Goal: Transaction & Acquisition: Purchase product/service

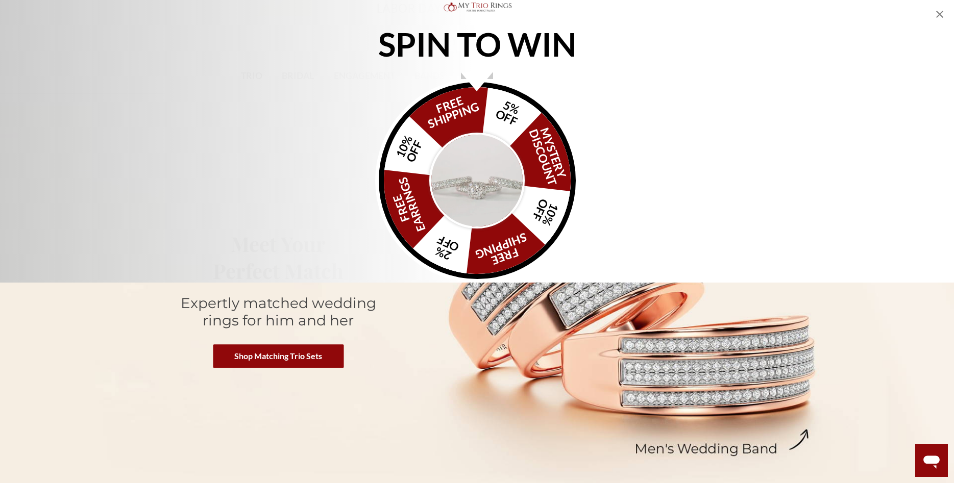
click at [478, 229] on img "Alia popup" at bounding box center [477, 181] width 96 height 96
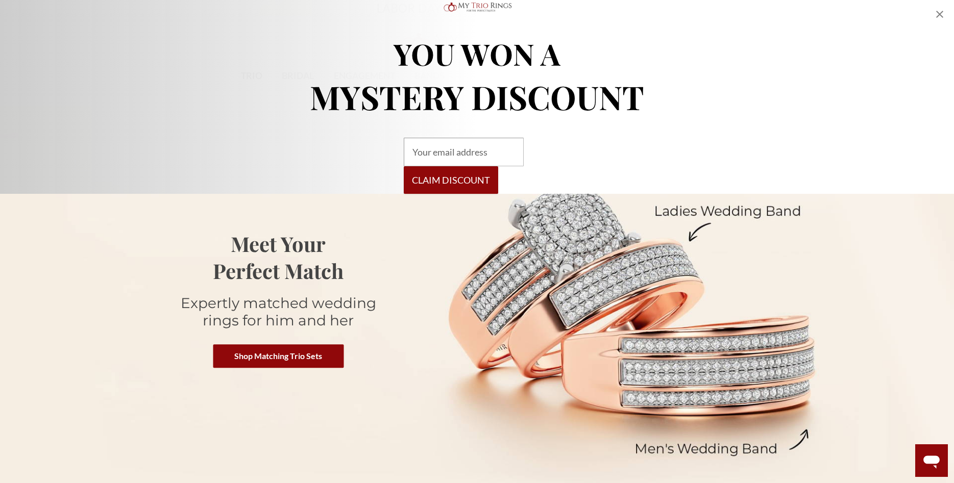
click at [942, 16] on icon "Close popup" at bounding box center [939, 14] width 7 height 7
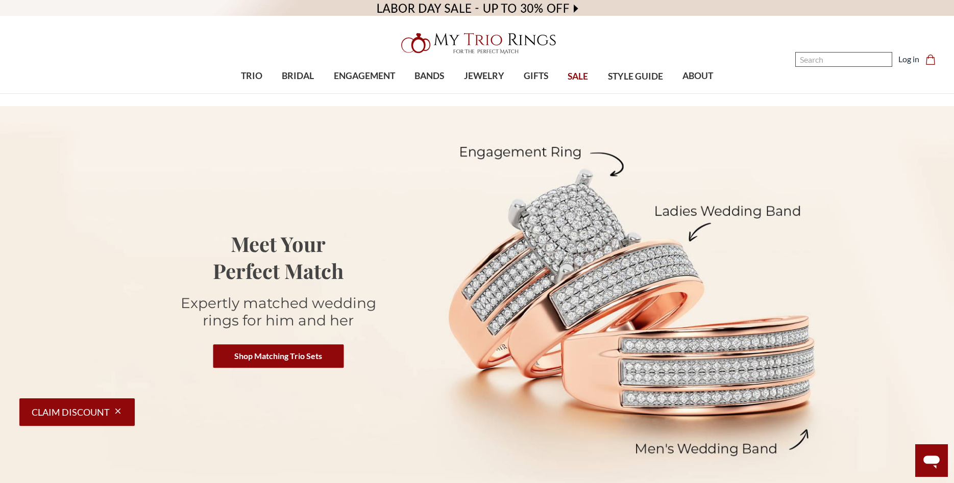
click at [825, 57] on input "Search" at bounding box center [843, 59] width 97 height 15
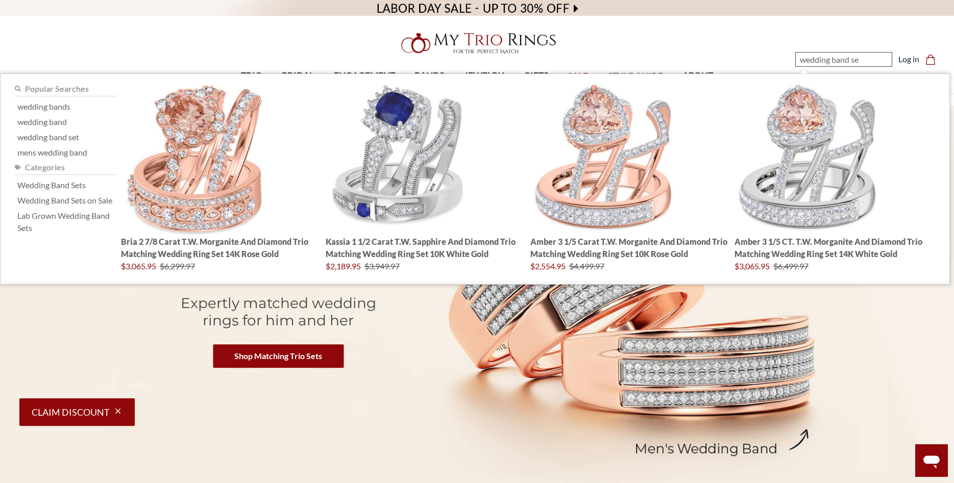
type input "wedding band set"
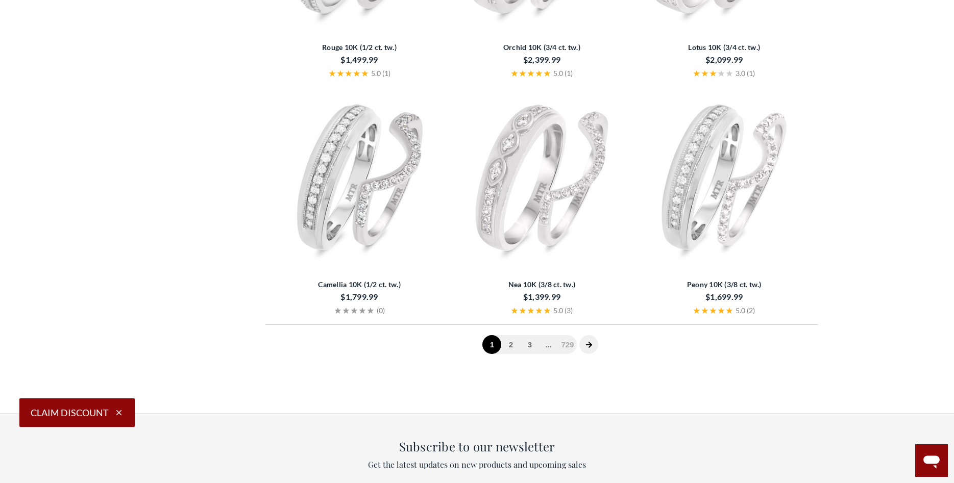
scroll to position [2290, 0]
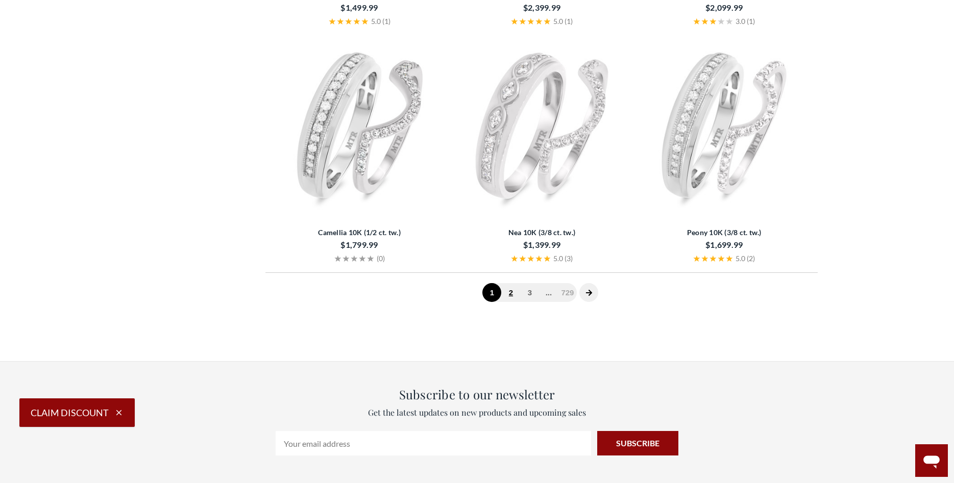
click at [509, 297] on link "2" at bounding box center [510, 292] width 19 height 19
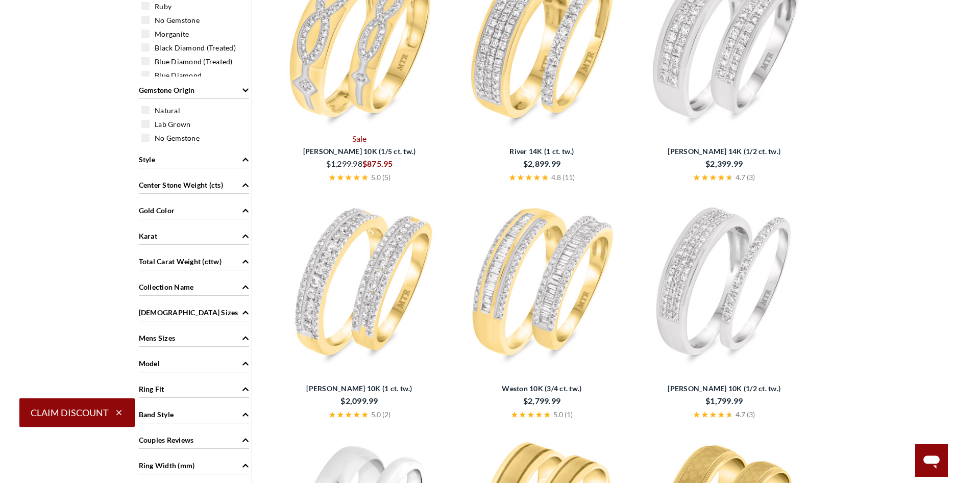
scroll to position [576, 0]
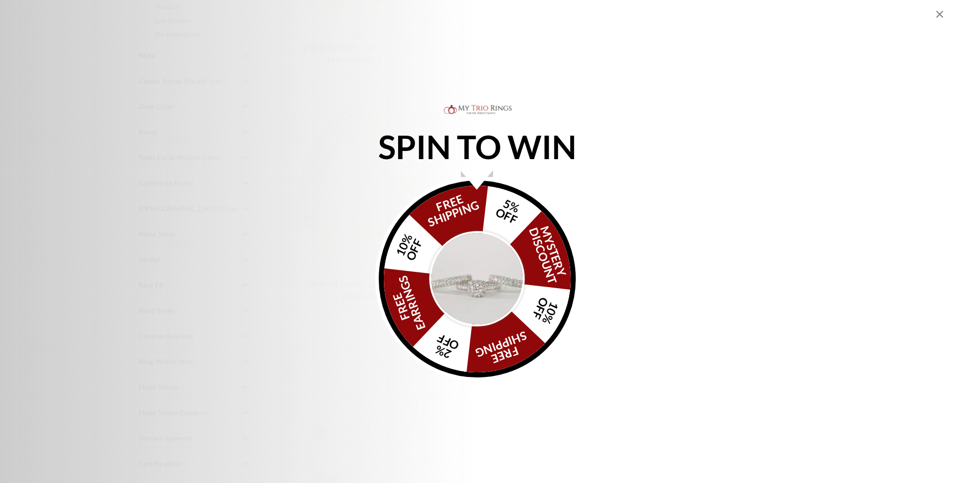
click at [474, 274] on img "Alia popup" at bounding box center [477, 279] width 96 height 96
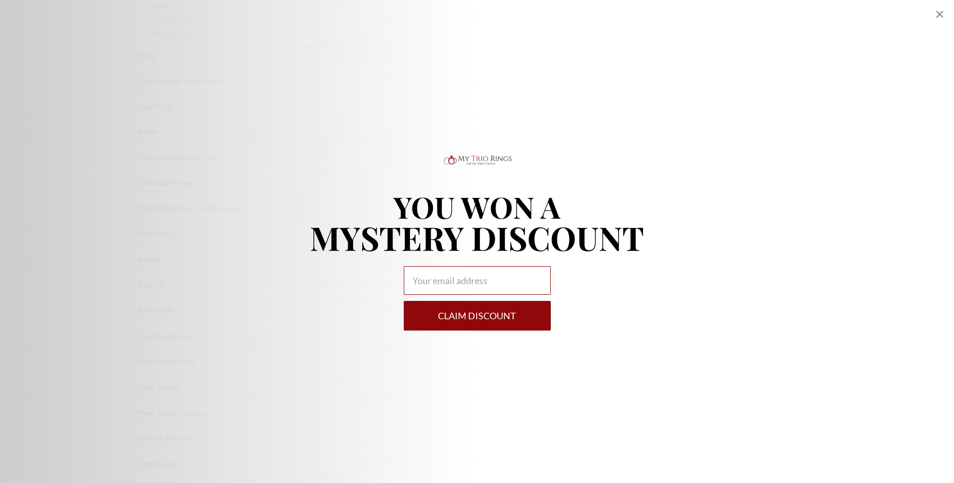
click at [474, 274] on input "Alia popup" at bounding box center [477, 280] width 147 height 29
type input "eksolomon12@gmail.com"
click at [479, 324] on button "Claim DISCOUNT" at bounding box center [477, 316] width 147 height 30
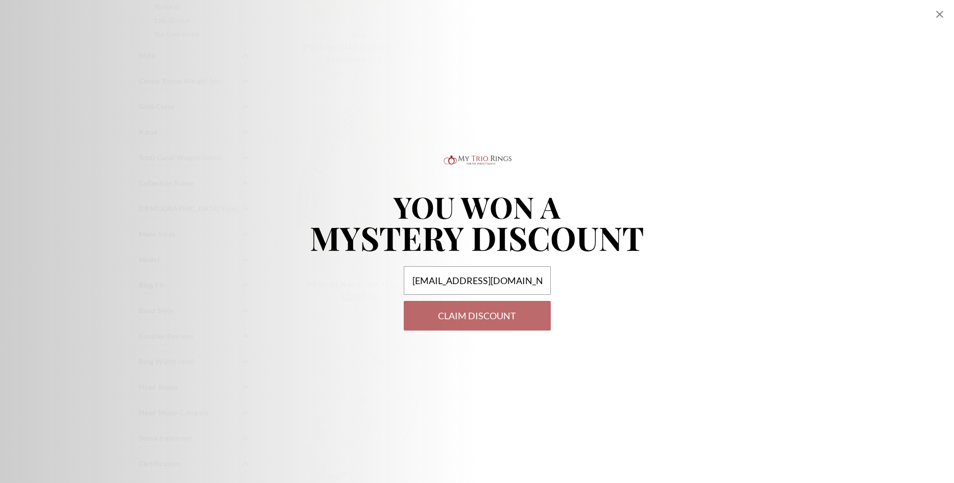
select select "US"
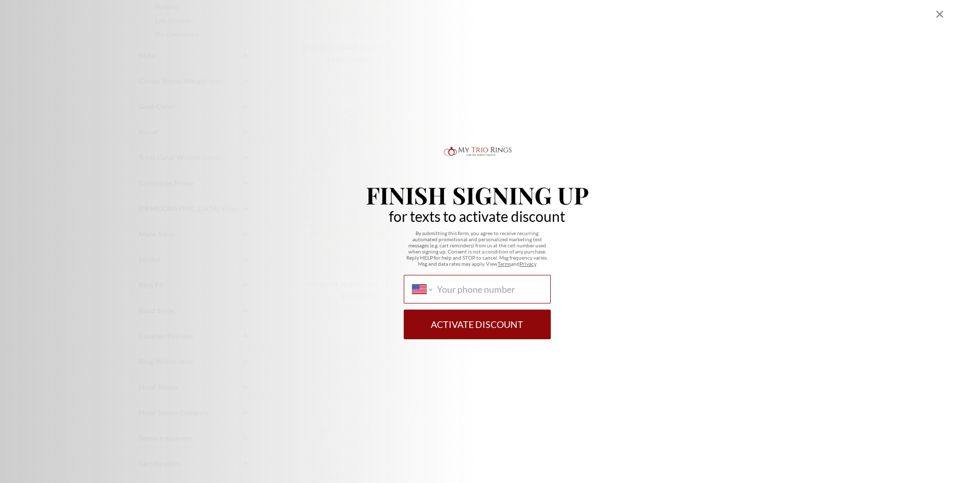
click at [511, 286] on input "International Afghanistan Åland Islands Albania Algeria American Samoa Andorra …" at bounding box center [489, 289] width 105 height 11
type input "(919) 389-8106"
click at [504, 326] on button "Activate Discount" at bounding box center [477, 325] width 147 height 30
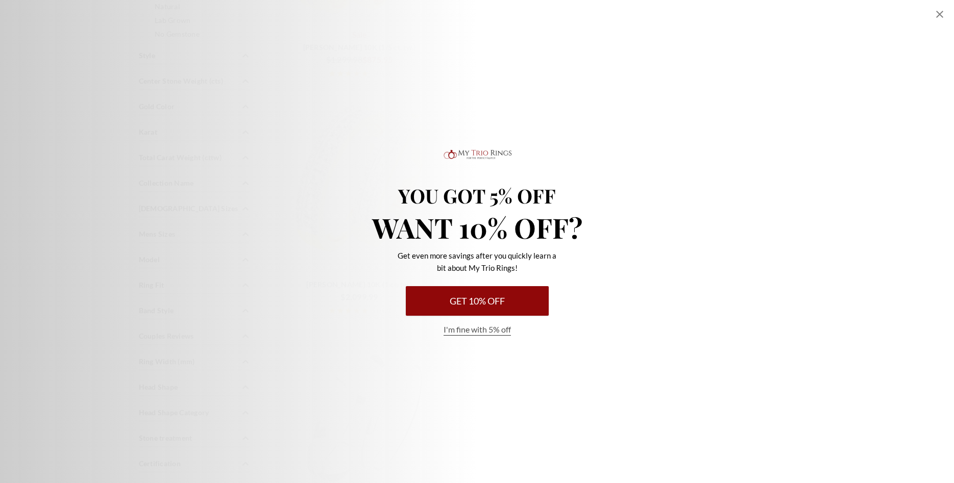
click at [479, 305] on button "Get 10% Off" at bounding box center [477, 301] width 143 height 30
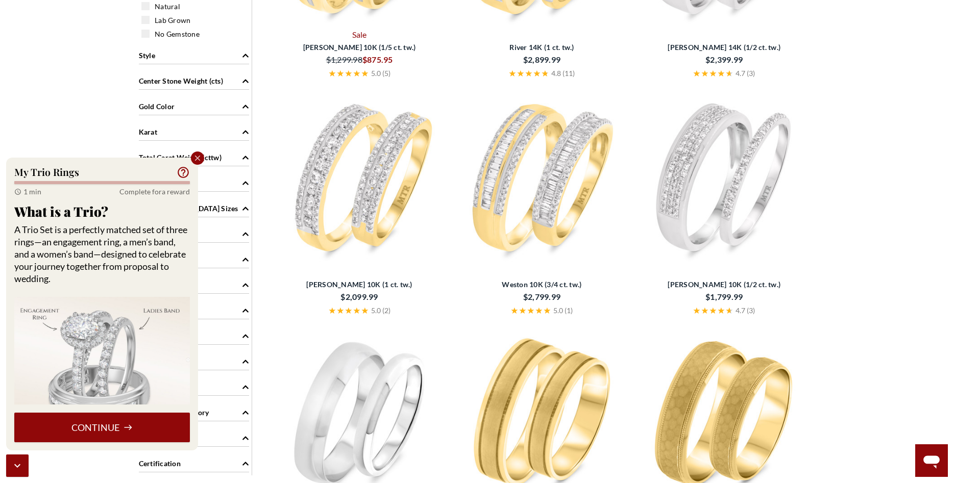
click at [101, 424] on button "Continue" at bounding box center [102, 428] width 176 height 30
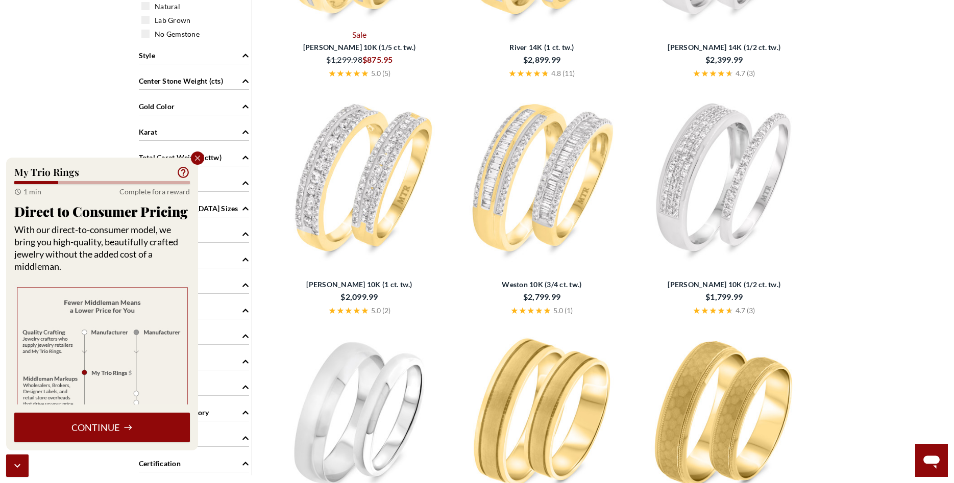
click at [101, 424] on button "Continue" at bounding box center [102, 428] width 176 height 30
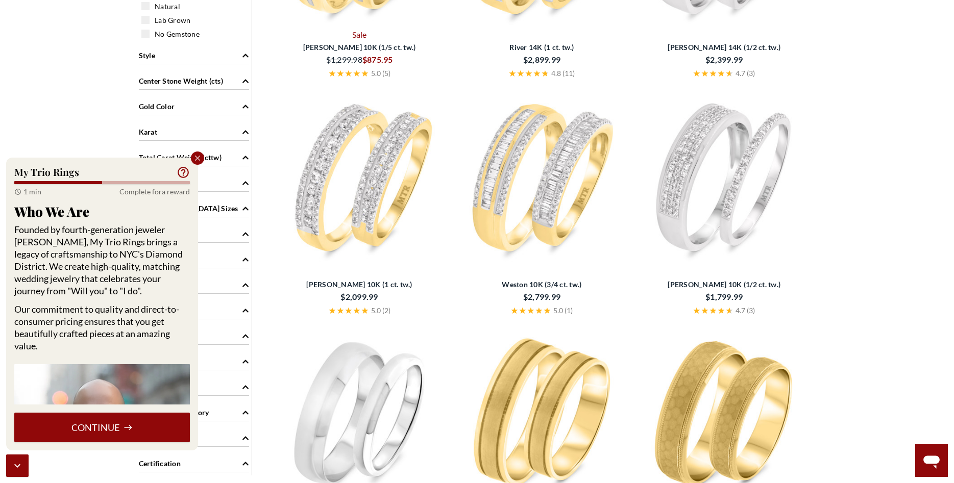
click at [101, 424] on button "Continue" at bounding box center [102, 428] width 176 height 30
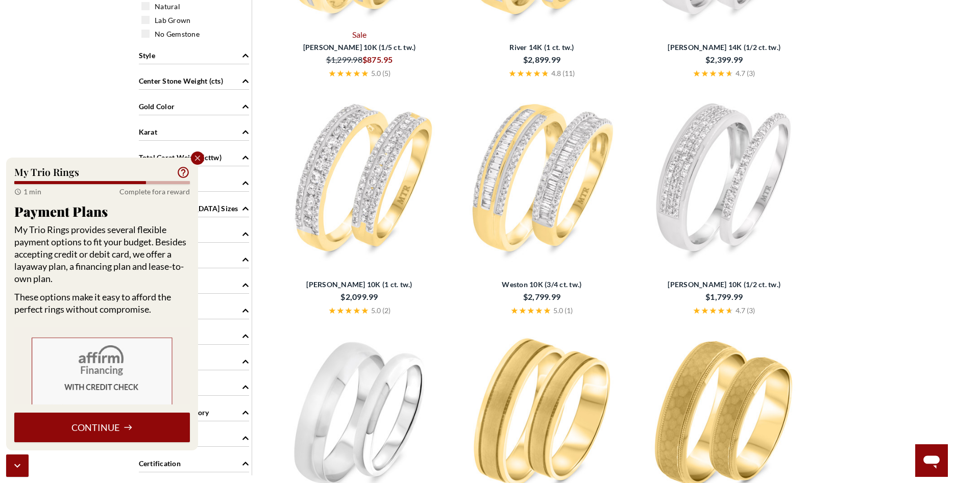
click at [110, 426] on button "Continue" at bounding box center [102, 428] width 176 height 30
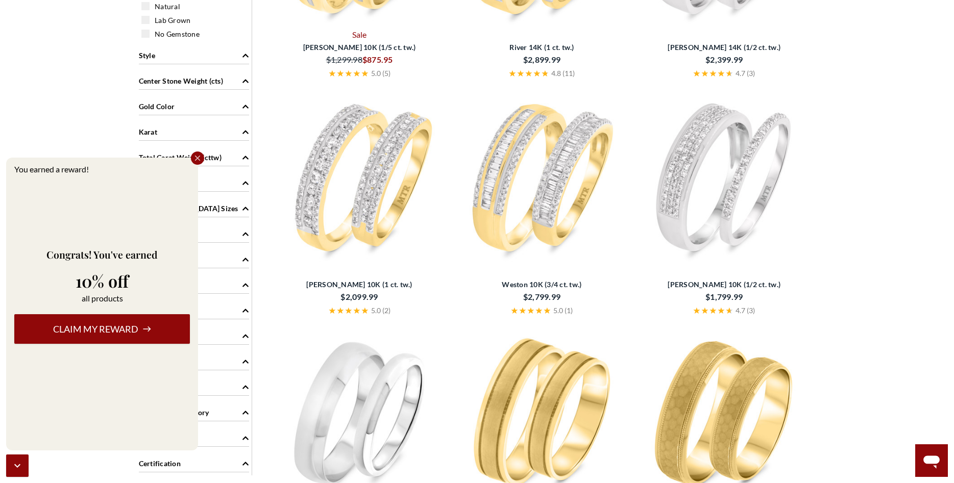
click at [101, 334] on button "Claim my reward" at bounding box center [102, 329] width 176 height 30
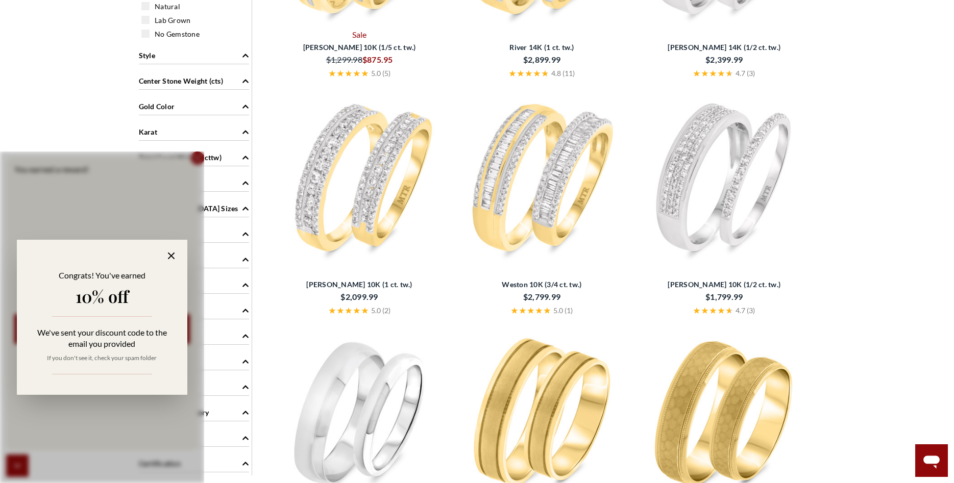
click at [170, 258] on icon at bounding box center [171, 256] width 12 height 12
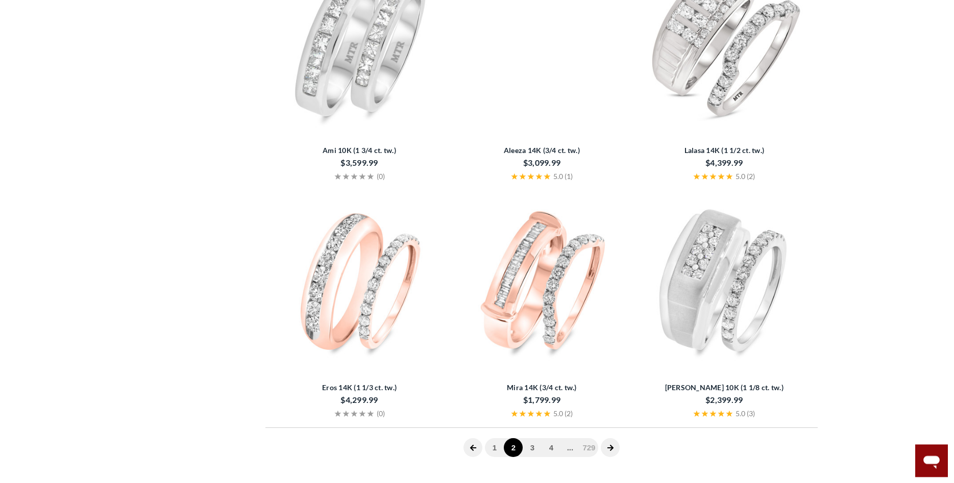
scroll to position [2294, 0]
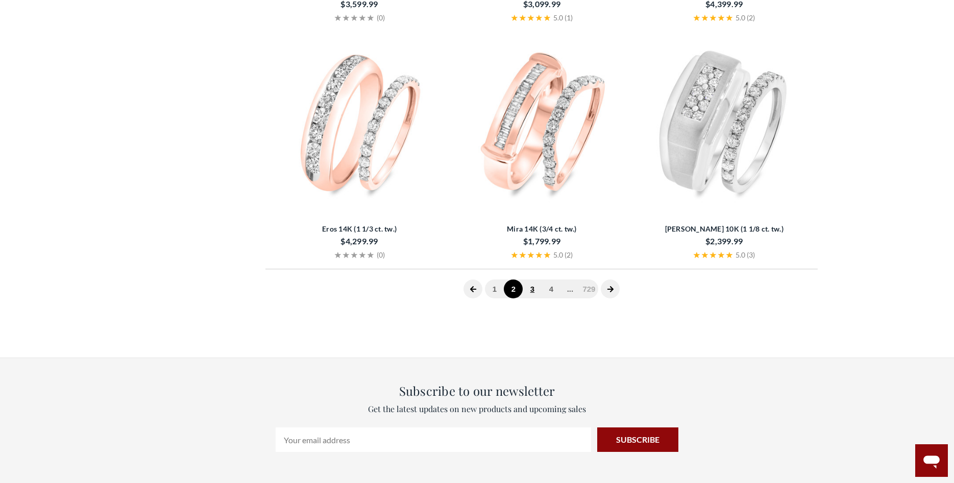
click at [533, 291] on link "3" at bounding box center [532, 289] width 19 height 19
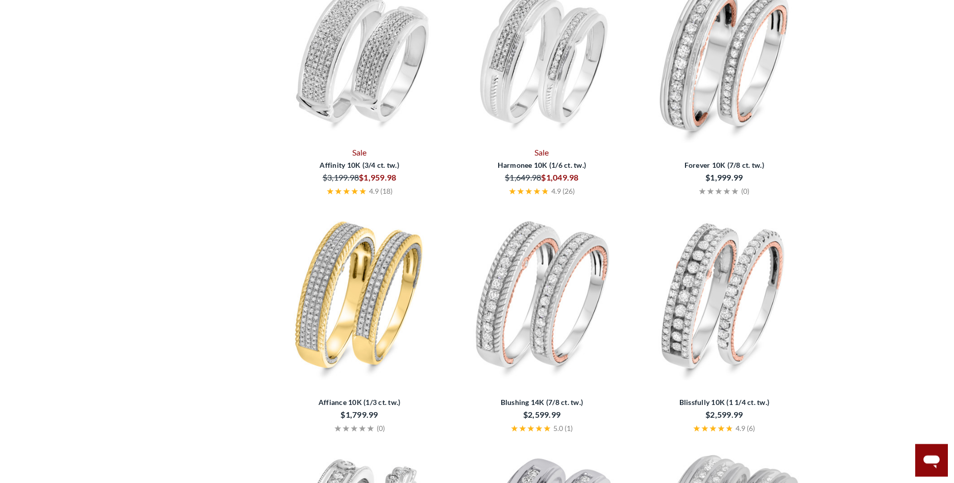
scroll to position [1357, 0]
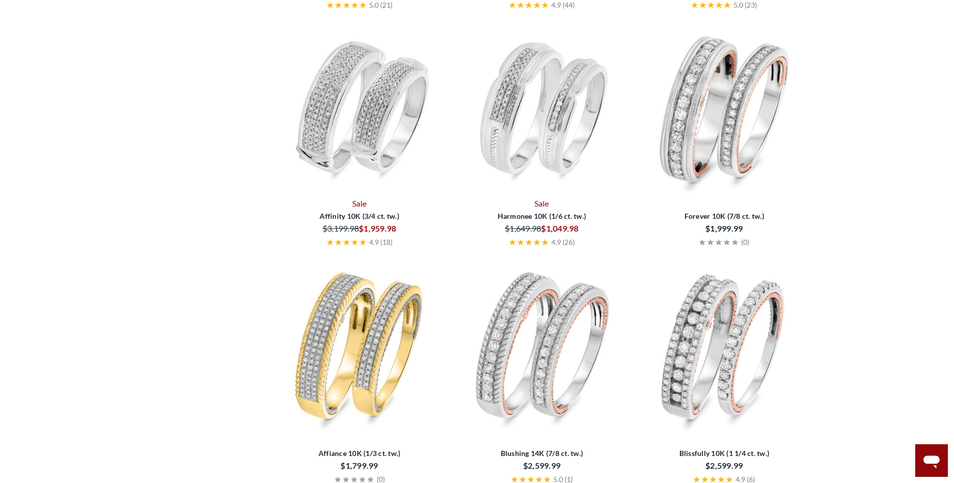
click at [690, 111] on img at bounding box center [724, 107] width 174 height 174
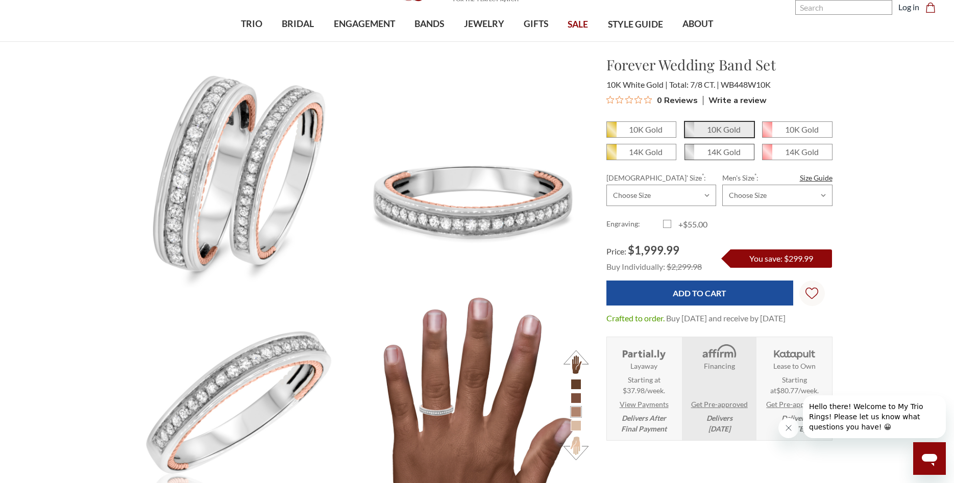
click at [718, 154] on em "14K Gold" at bounding box center [724, 152] width 34 height 10
click at [689, 156] on input "14K Gold" at bounding box center [688, 156] width 1 height 1
radio input "true"
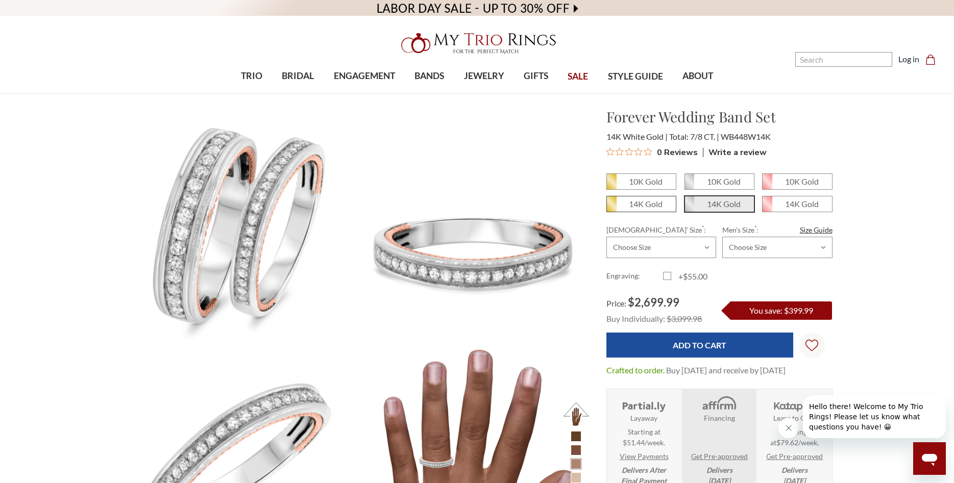
click at [629, 207] on em "14K Gold" at bounding box center [646, 204] width 34 height 10
click at [611, 208] on input "14K Gold" at bounding box center [610, 208] width 1 height 1
radio input "true"
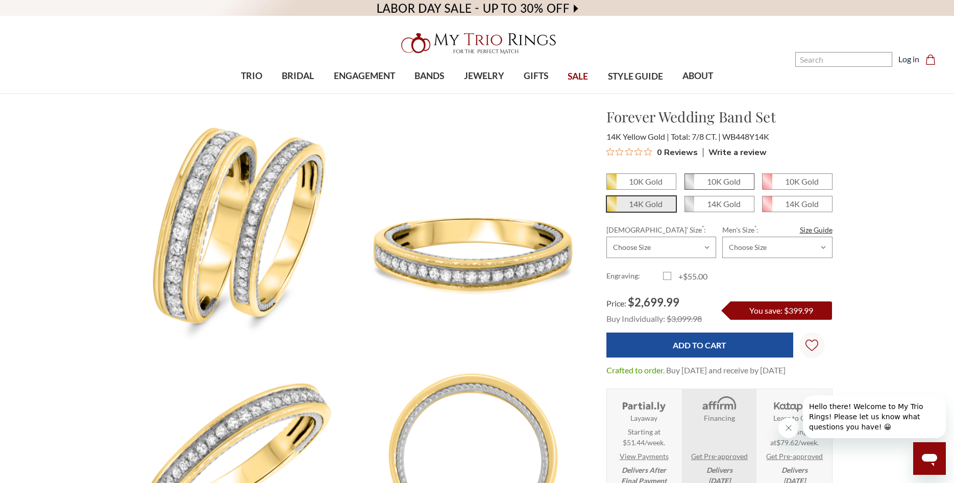
click at [725, 179] on em "10K Gold" at bounding box center [724, 182] width 34 height 10
click at [689, 185] on input "10K Gold" at bounding box center [688, 185] width 1 height 1
radio input "true"
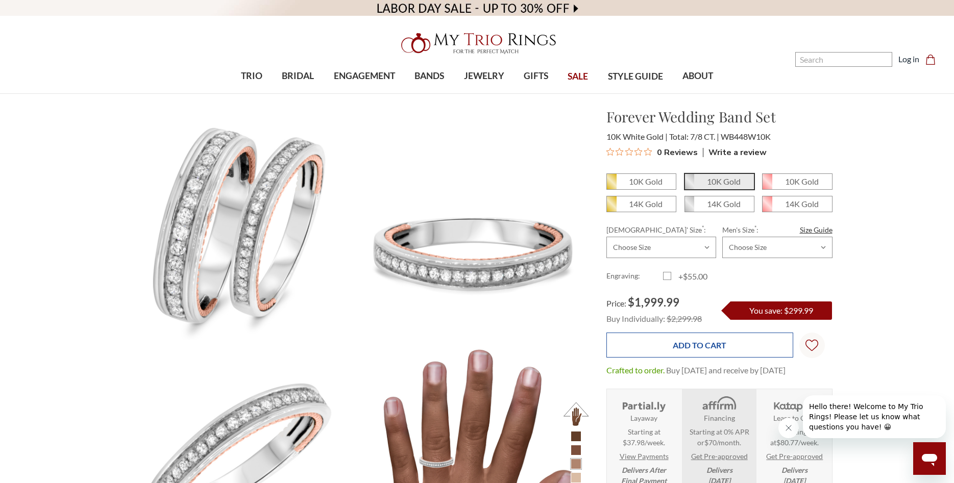
click at [711, 349] on input "Add to Cart" at bounding box center [699, 345] width 187 height 25
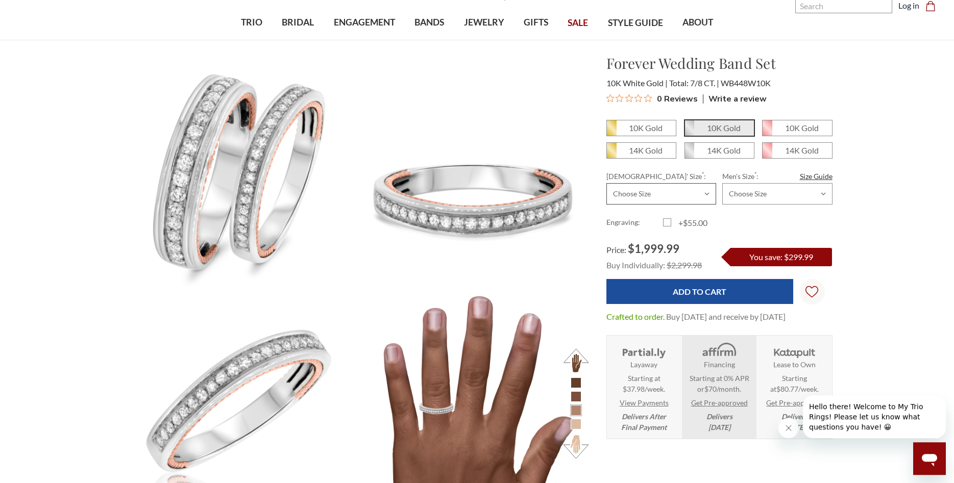
scroll to position [52, 0]
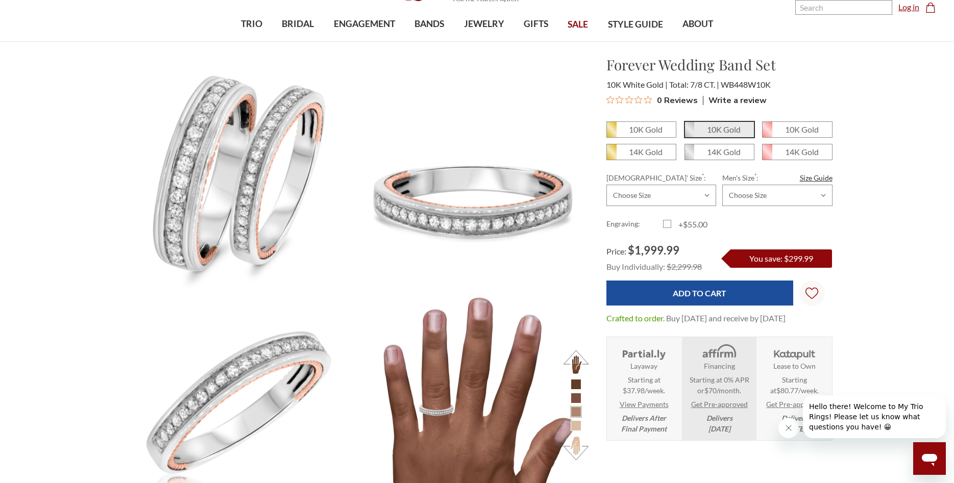
click at [905, 9] on link "Log in" at bounding box center [908, 7] width 21 height 12
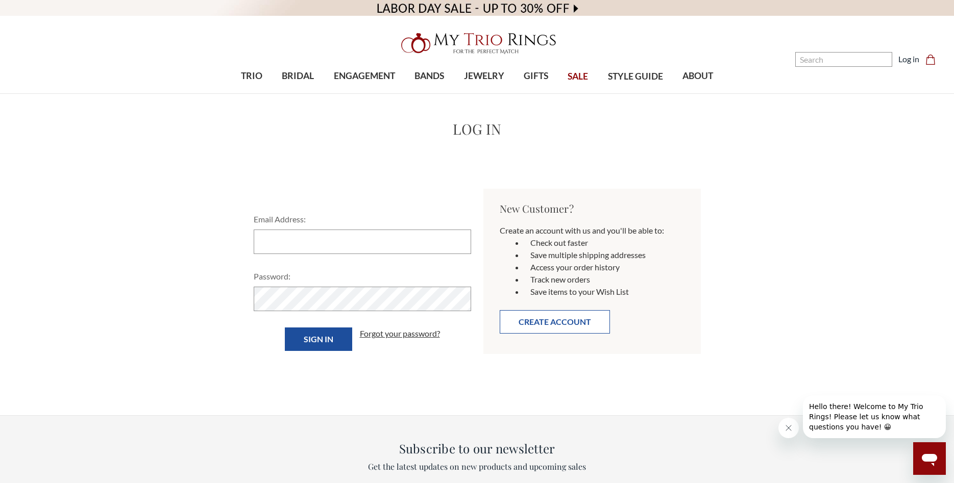
click at [533, 326] on button "Create Account" at bounding box center [555, 321] width 110 height 23
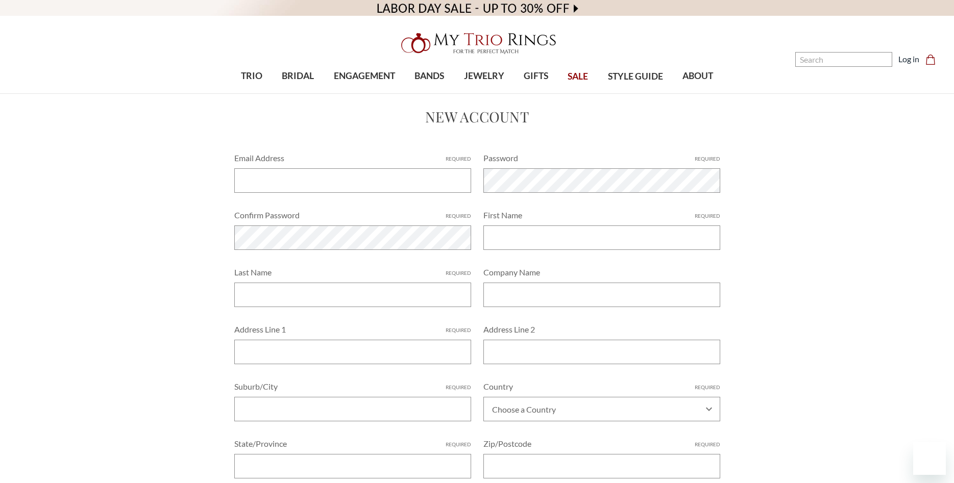
click at [408, 173] on input "Email Address Required" at bounding box center [352, 180] width 237 height 24
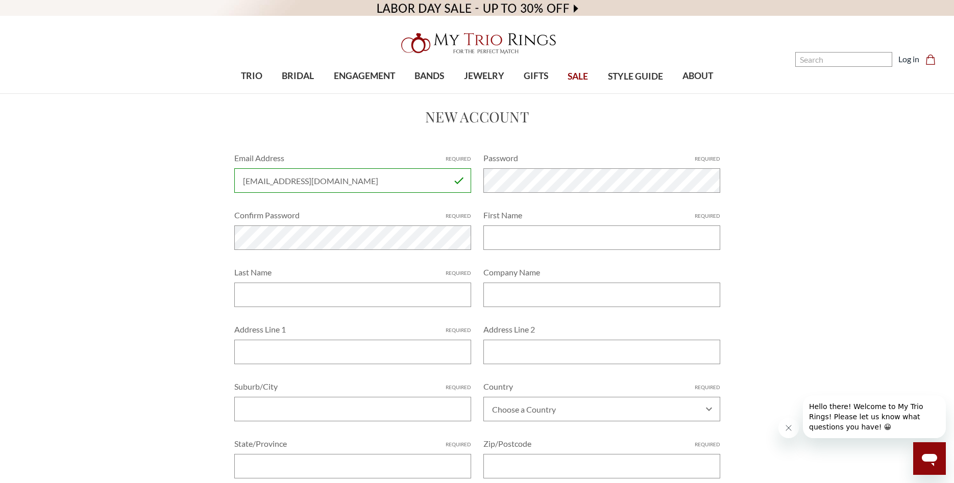
type input "[EMAIL_ADDRESS][DOMAIN_NAME]"
click at [521, 238] on input "First Name Required" at bounding box center [601, 238] width 237 height 24
type input "Emmanuel"
click at [374, 302] on input "Last Name Required" at bounding box center [352, 295] width 237 height 24
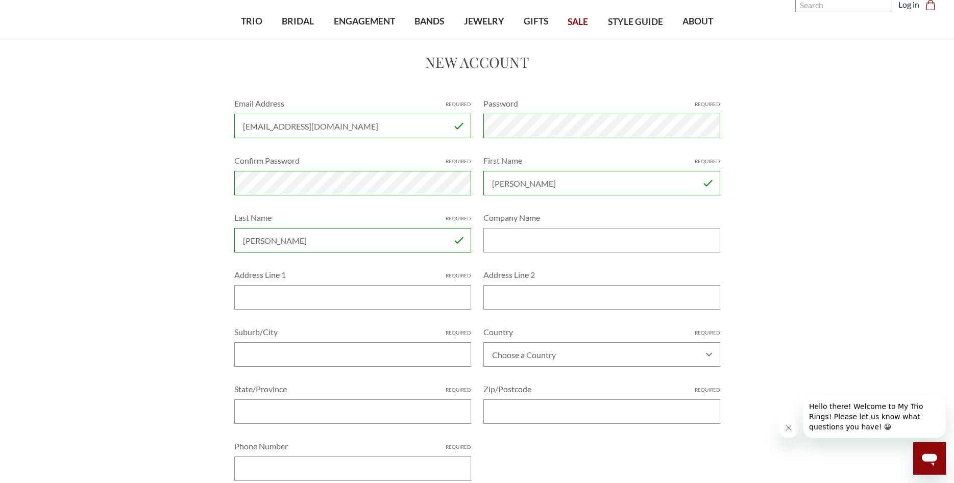
scroll to position [52, 0]
type input "Solomon"
click at [424, 297] on input "Address Line 1 Required" at bounding box center [352, 300] width 237 height 24
type input "1236 Raven Perch Dr"
type input "Wendell"
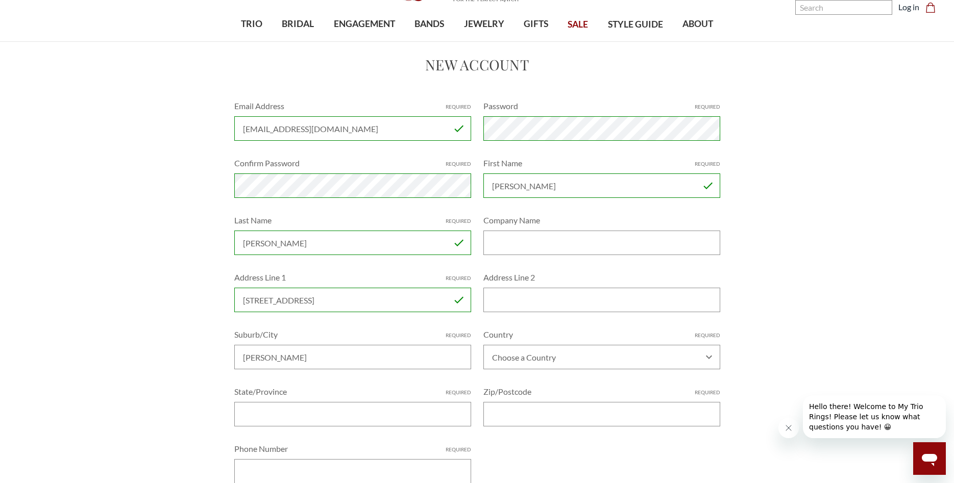
select select "United States"
type input "NC"
type input "27591"
click at [234, 402] on select "Choose a State/Province Alabama Alaska American Samoa Arizona Arkansas Armed Fo…" at bounding box center [352, 414] width 237 height 24
select select "North Carolina"
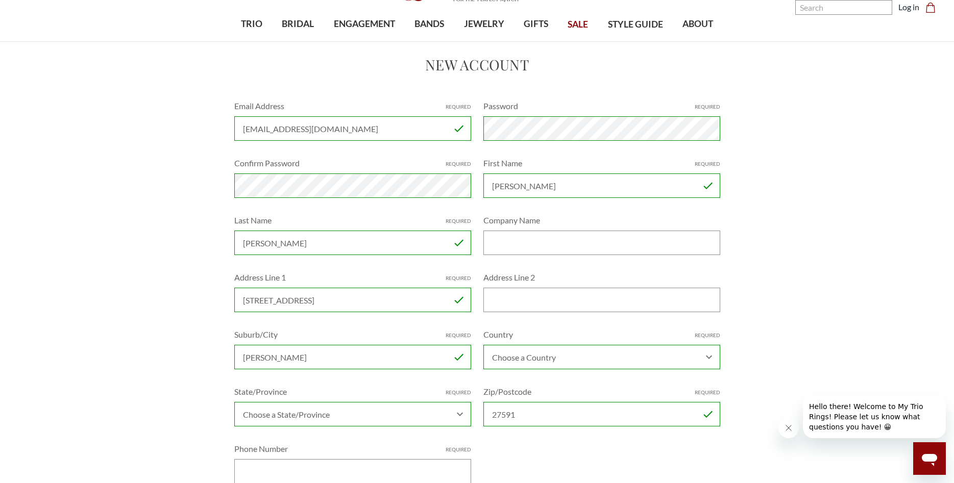
click option "North Carolina" at bounding box center [0, 0] width 0 height 0
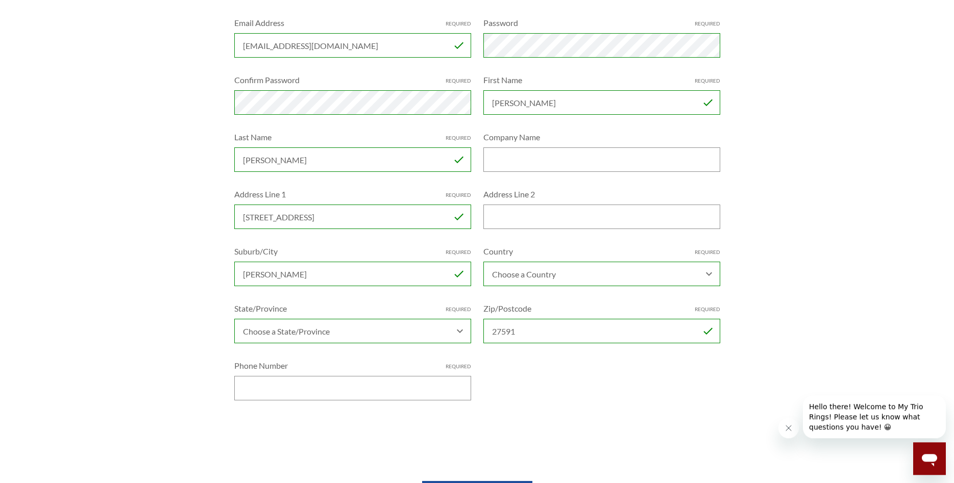
scroll to position [156, 0]
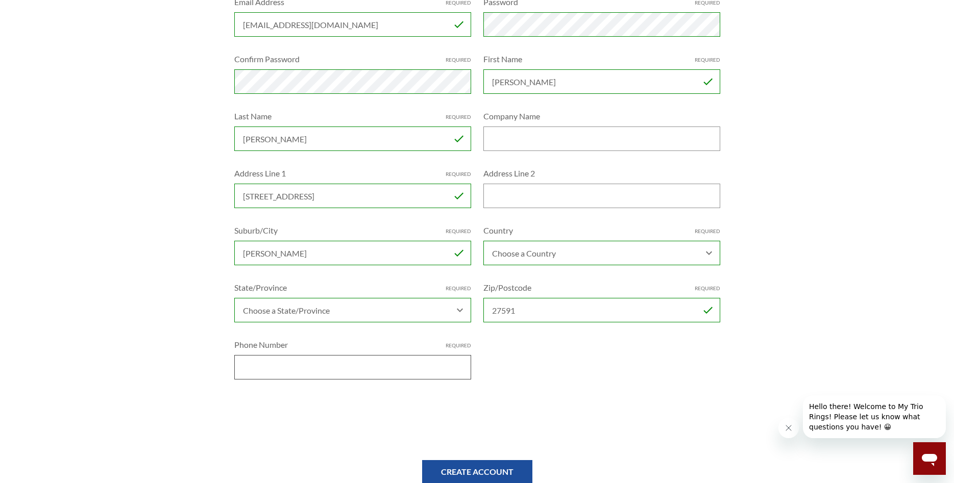
click at [421, 373] on input "Phone Number Required" at bounding box center [352, 367] width 237 height 24
type input "9193898106"
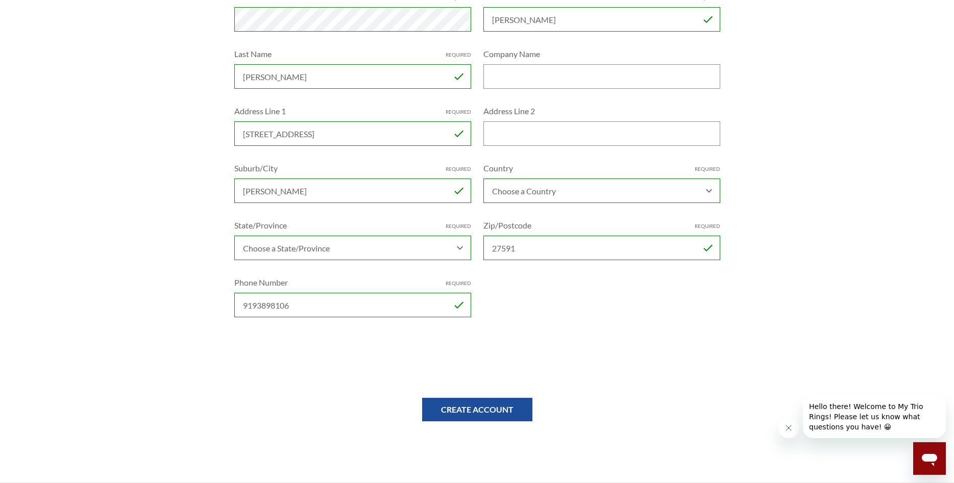
scroll to position [260, 0]
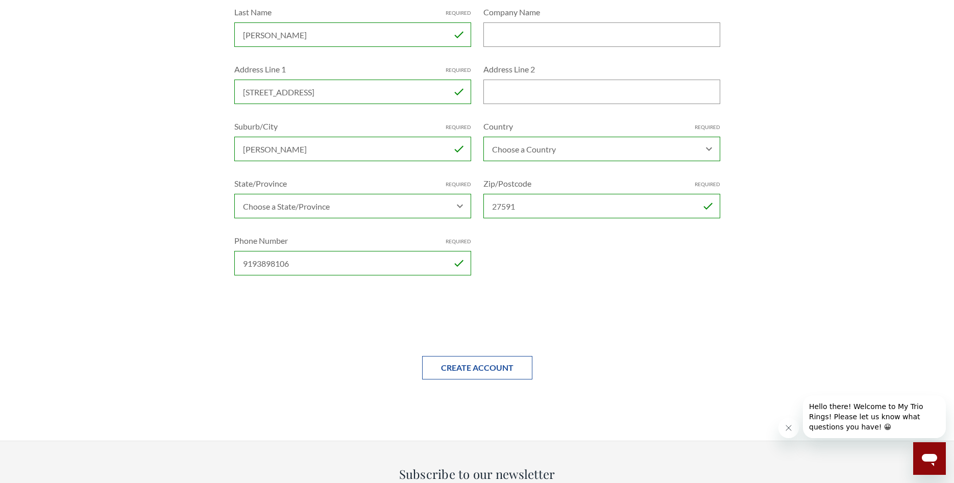
click at [456, 367] on input "Create Account" at bounding box center [477, 367] width 110 height 23
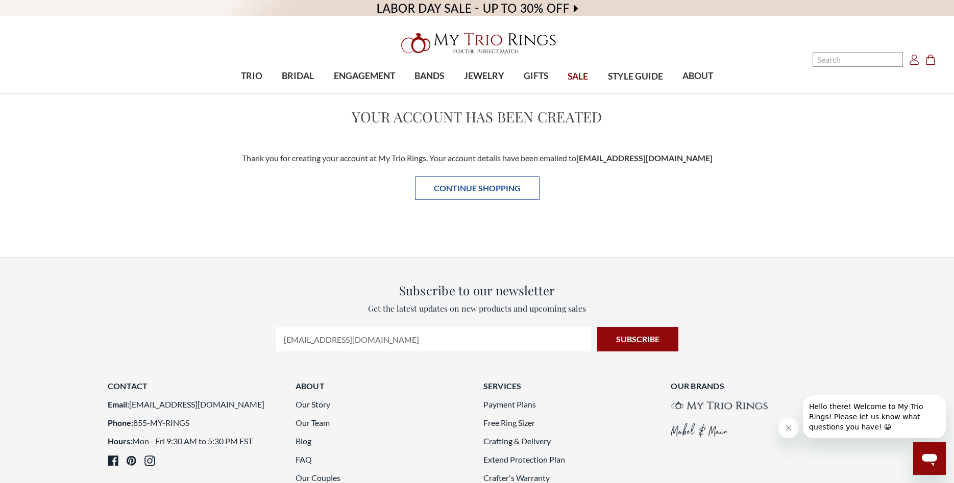
click at [473, 194] on link "Continue Shopping" at bounding box center [477, 188] width 125 height 23
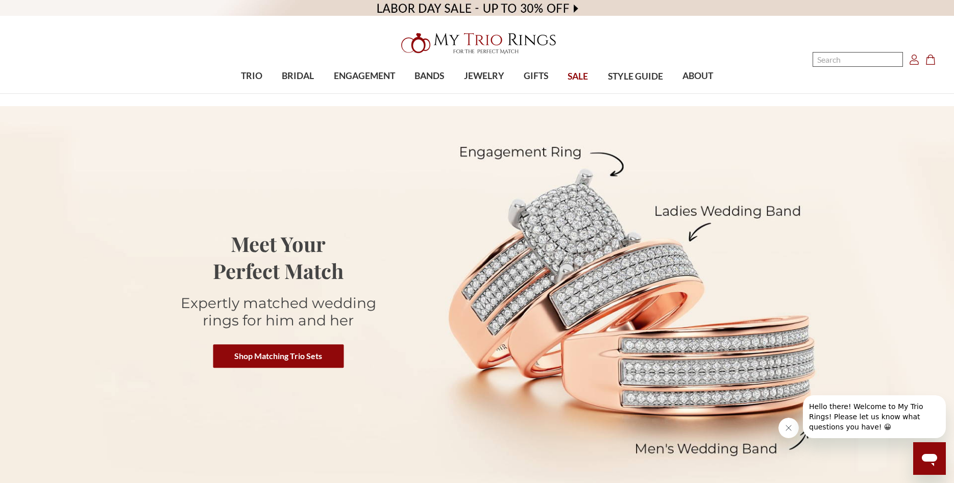
click at [835, 62] on input "Search" at bounding box center [857, 59] width 90 height 15
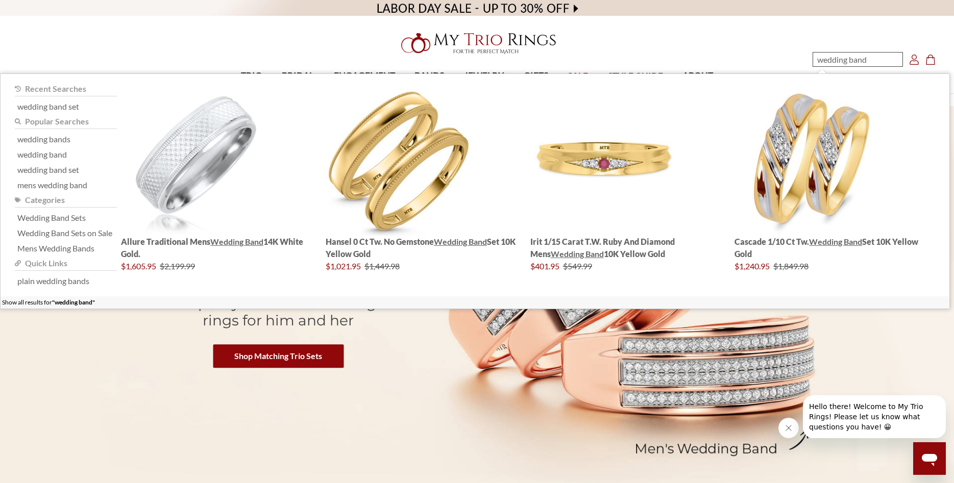
type input "wedding bands"
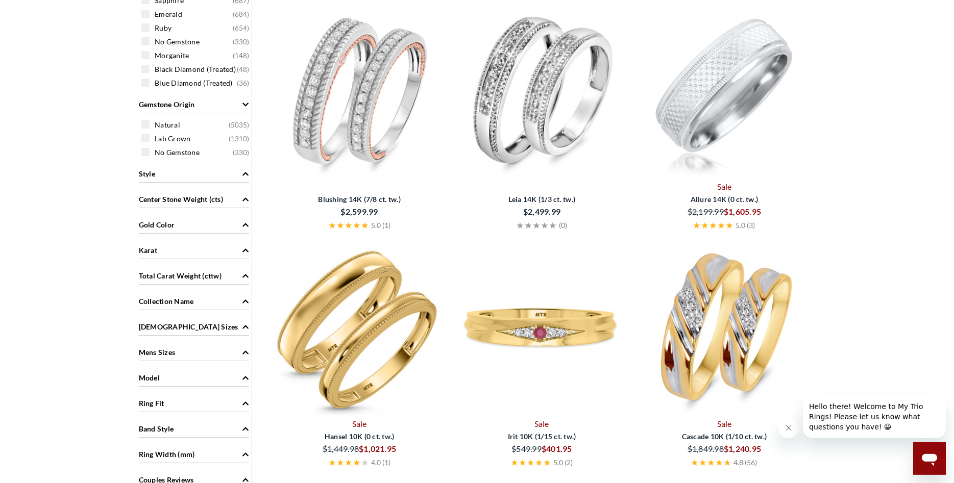
scroll to position [416, 0]
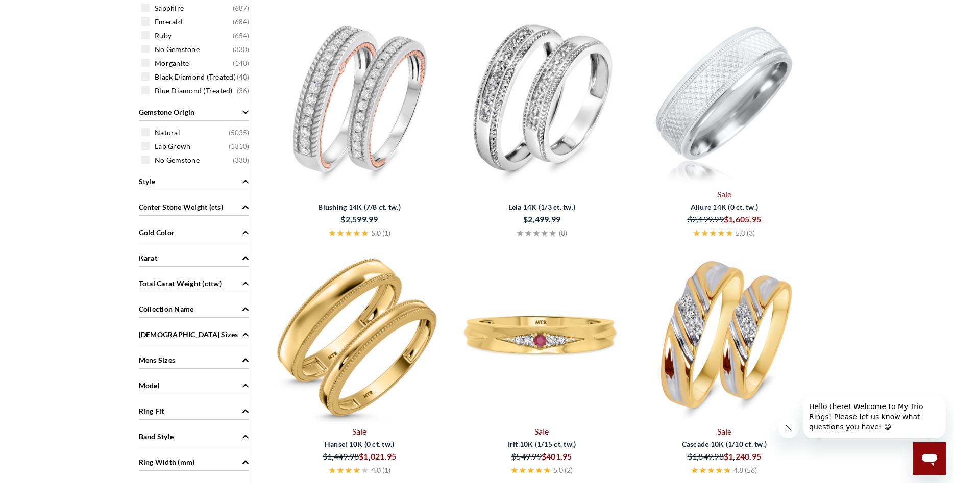
click at [371, 93] on img at bounding box center [359, 98] width 174 height 174
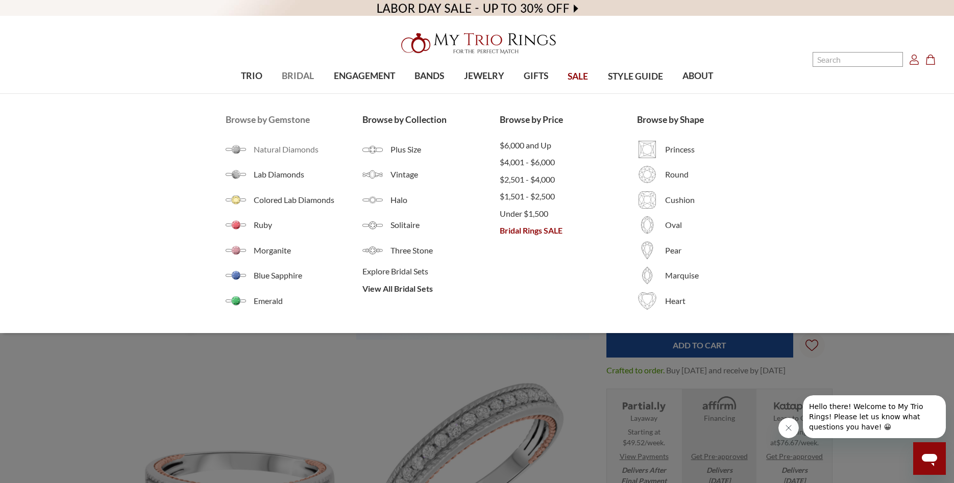
click at [284, 147] on span "Natural Diamonds" at bounding box center [308, 149] width 109 height 12
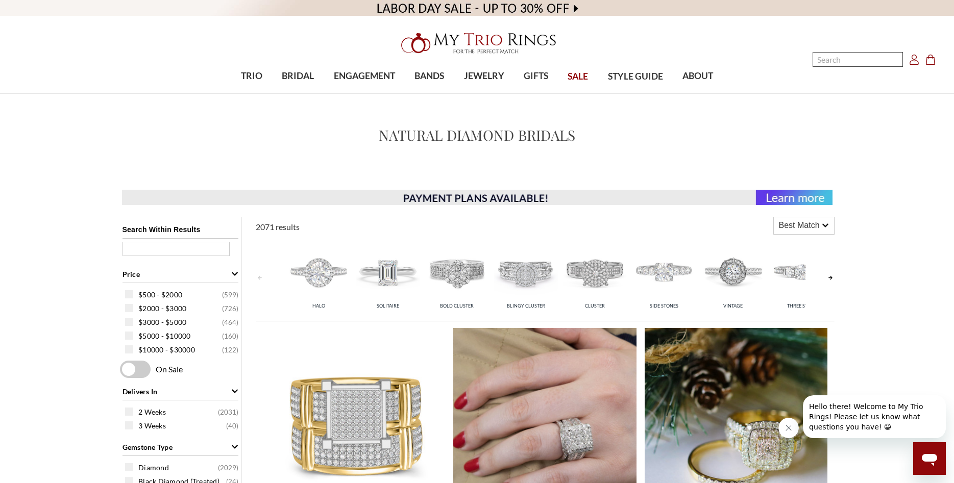
click at [824, 63] on input "Search" at bounding box center [857, 59] width 90 height 15
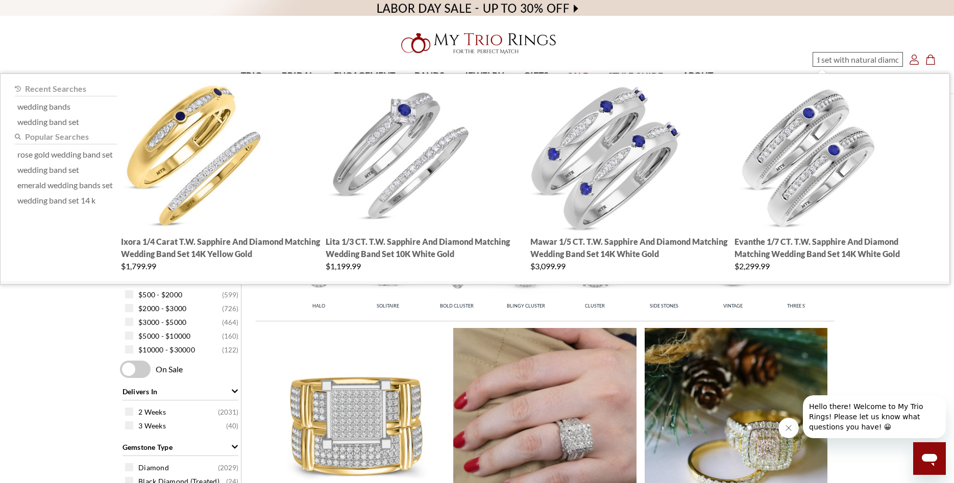
type input "wedding band set with natural diamond"
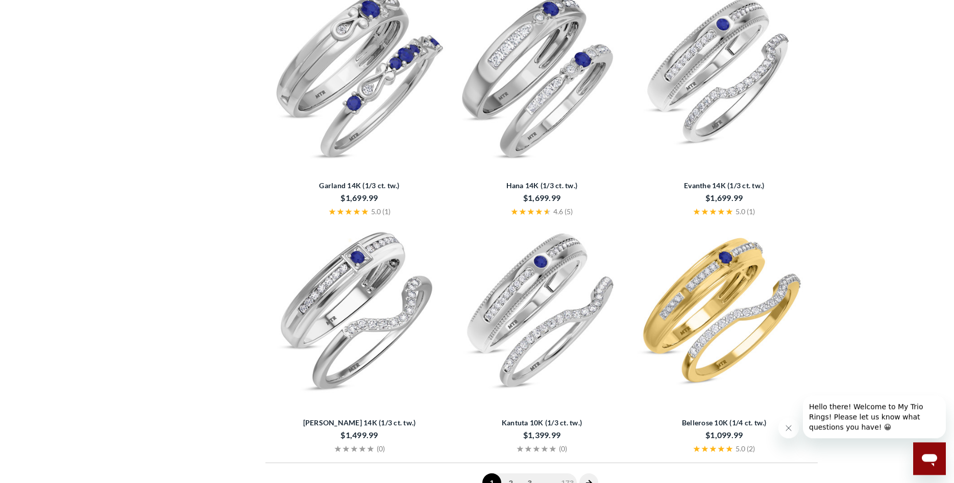
scroll to position [2290, 0]
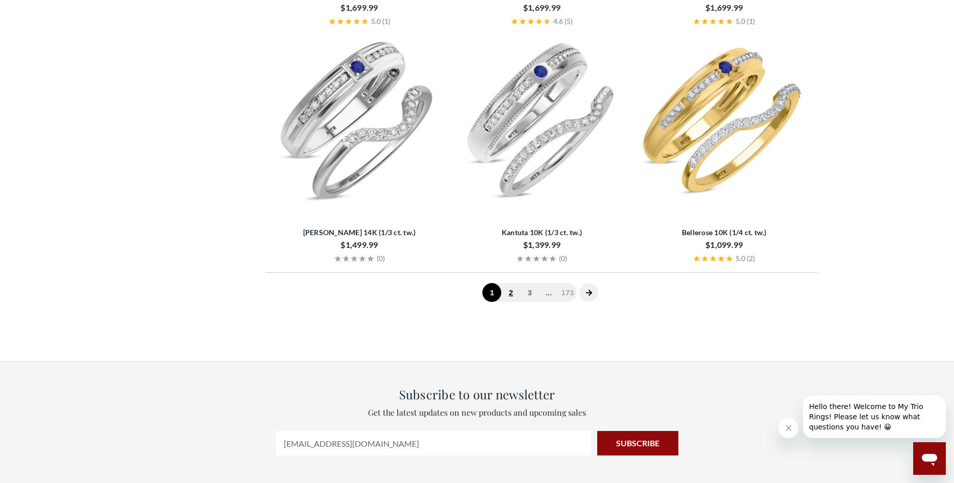
click at [512, 293] on link "2" at bounding box center [510, 292] width 19 height 19
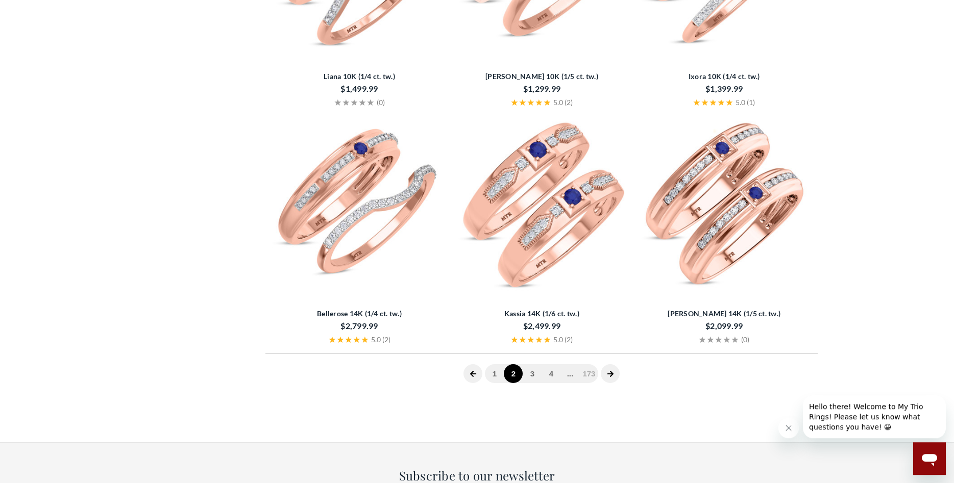
scroll to position [2242, 0]
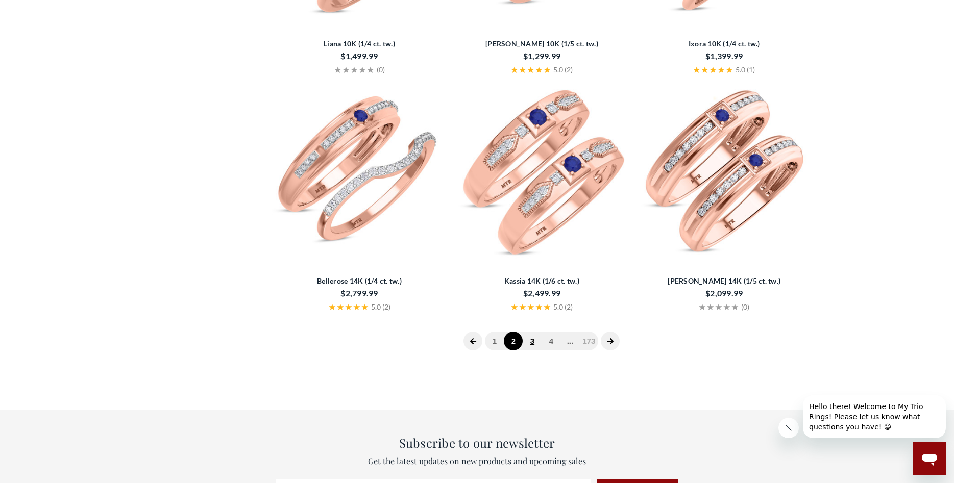
click at [530, 339] on link "3" at bounding box center [532, 341] width 19 height 19
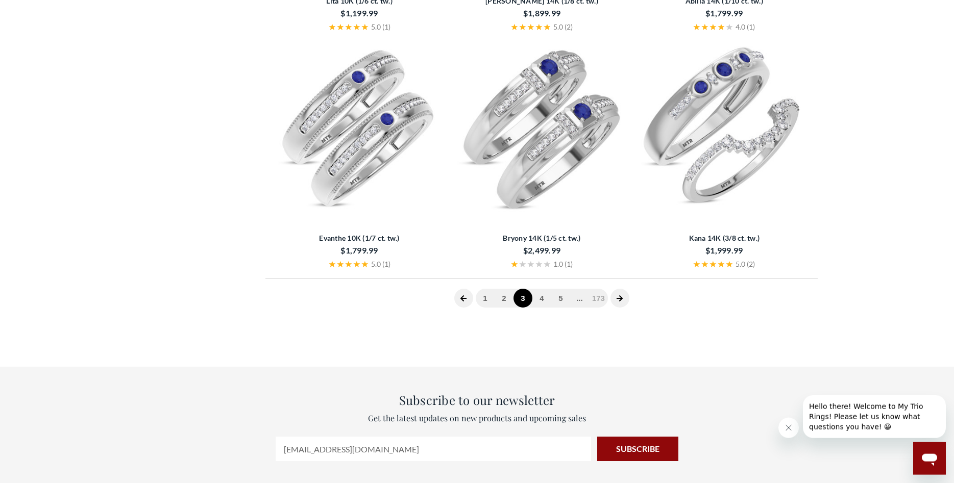
scroll to position [2294, 0]
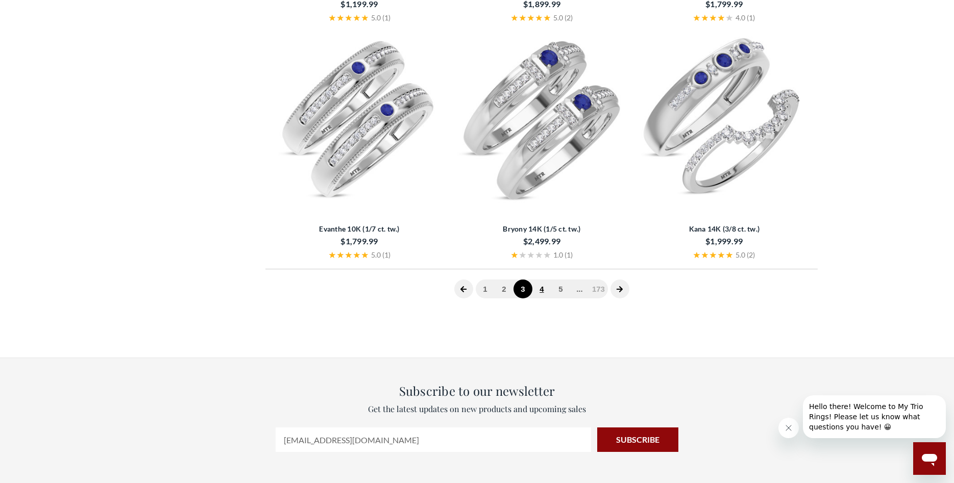
click at [540, 288] on link "4" at bounding box center [541, 289] width 19 height 19
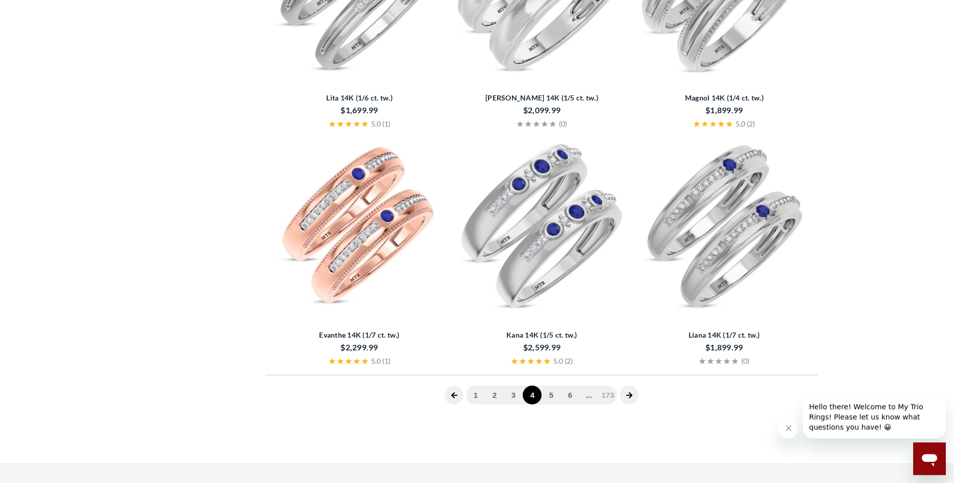
scroll to position [2242, 0]
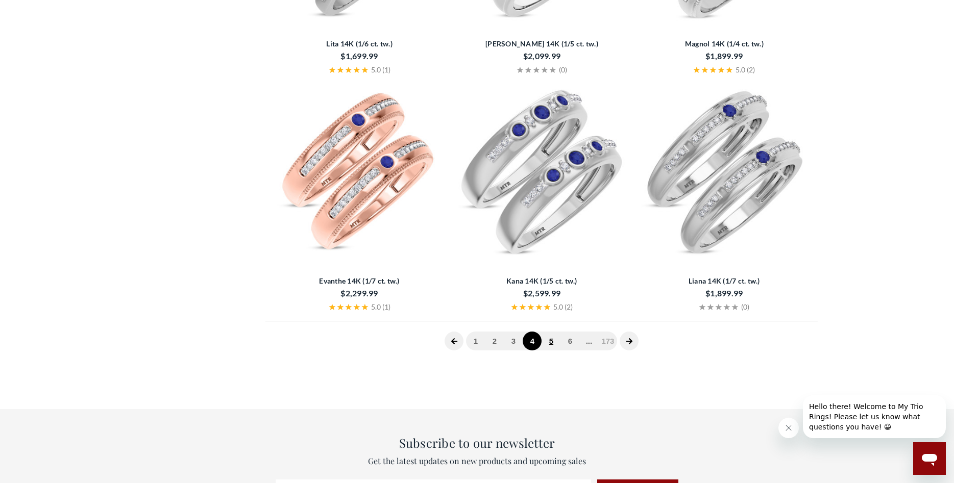
click at [551, 344] on link "5" at bounding box center [550, 341] width 19 height 19
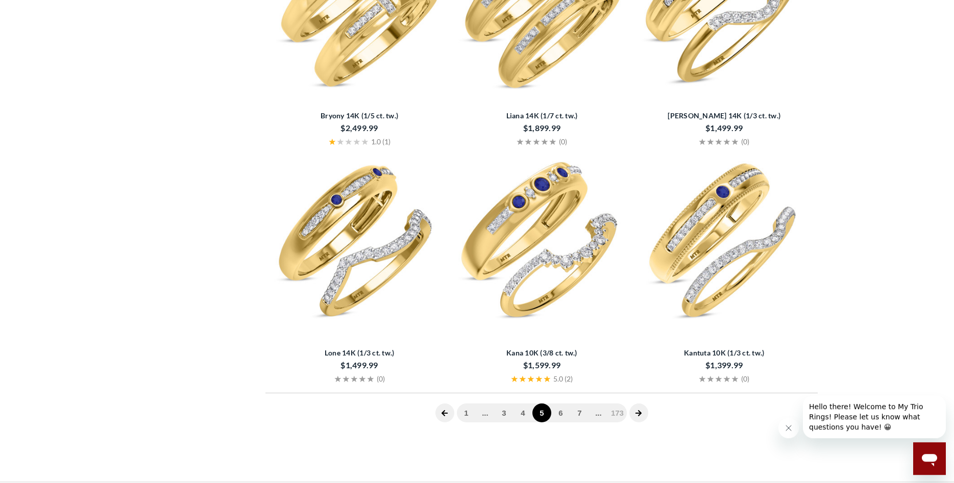
scroll to position [2190, 0]
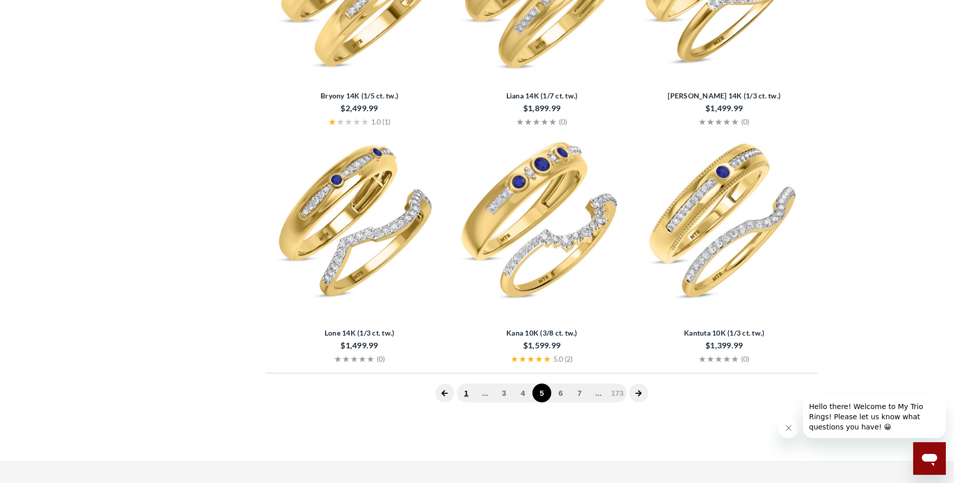
click at [465, 392] on link "1" at bounding box center [466, 393] width 19 height 19
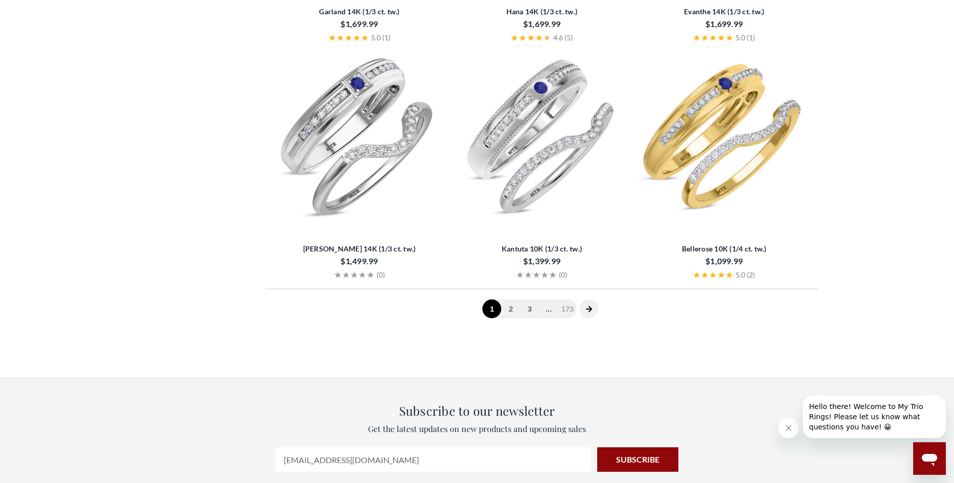
scroll to position [2290, 0]
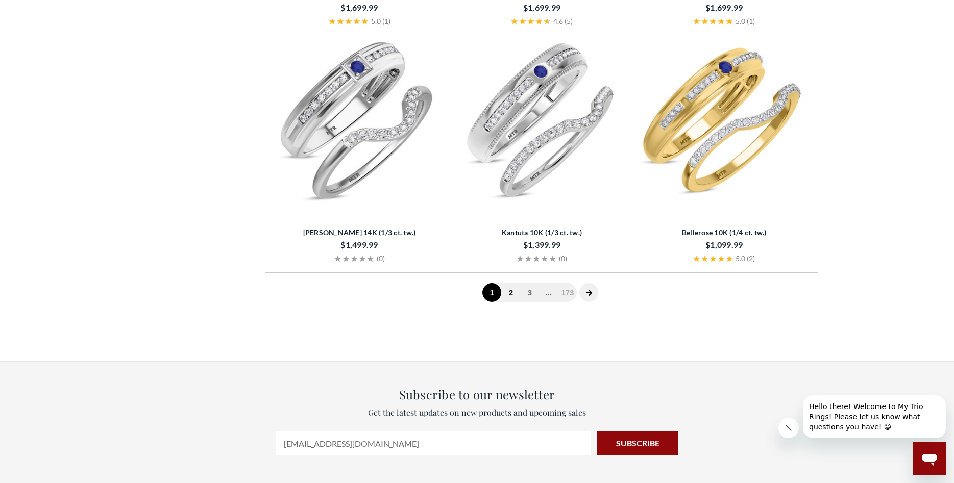
click at [513, 296] on link "2" at bounding box center [510, 292] width 19 height 19
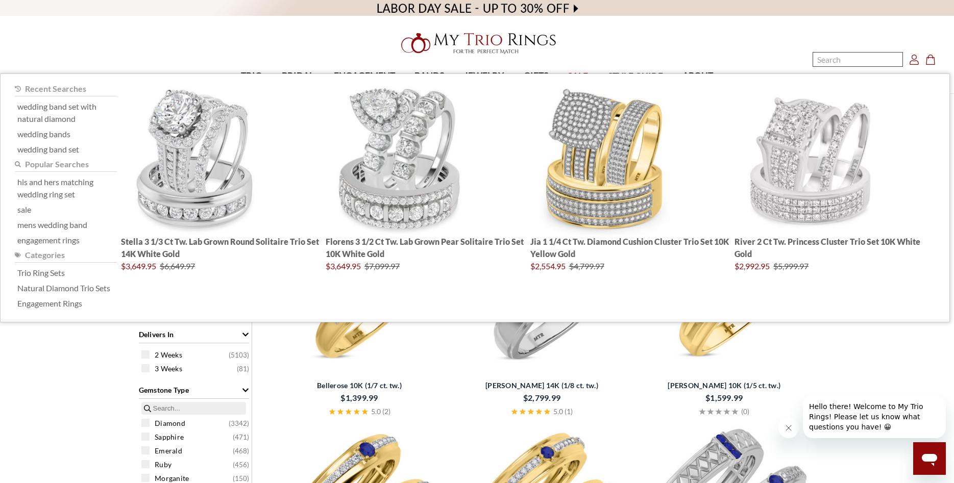
click at [839, 64] on input "Search" at bounding box center [857, 59] width 90 height 15
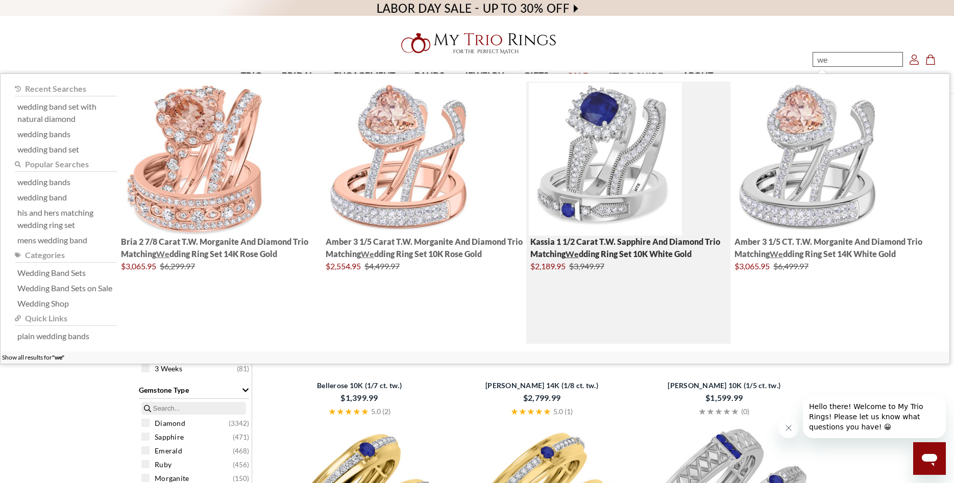
type input "we"
click at [597, 160] on img "; Total Products 4" at bounding box center [605, 159] width 153 height 153
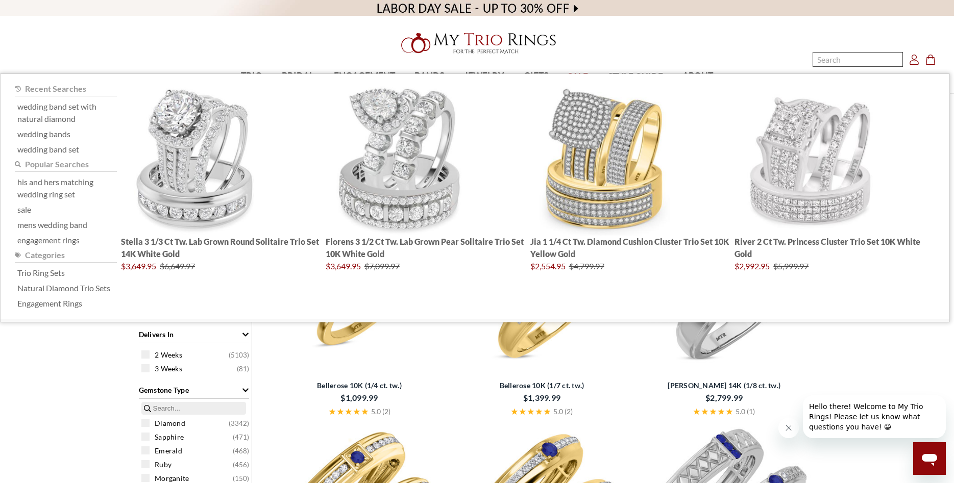
click at [830, 62] on input "Search" at bounding box center [857, 59] width 90 height 15
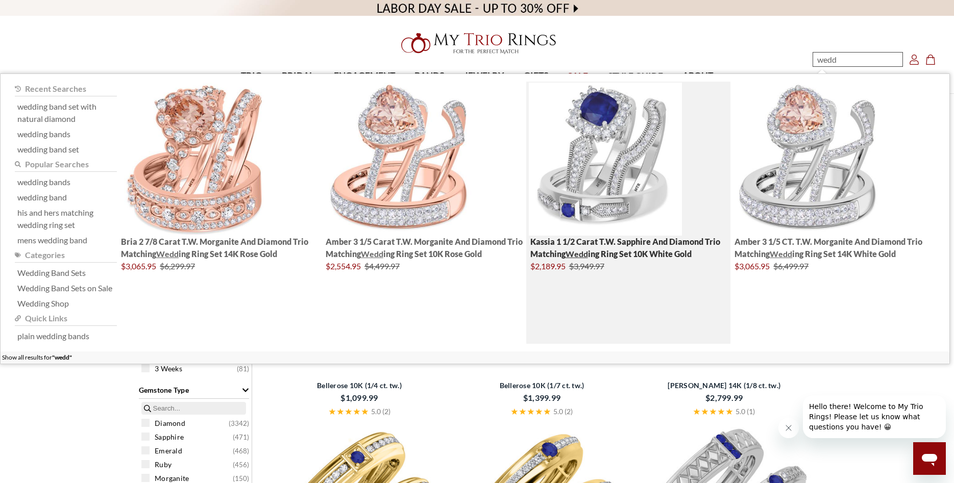
type input "wedd"
click at [630, 146] on img "; Total Products 4" at bounding box center [605, 159] width 153 height 153
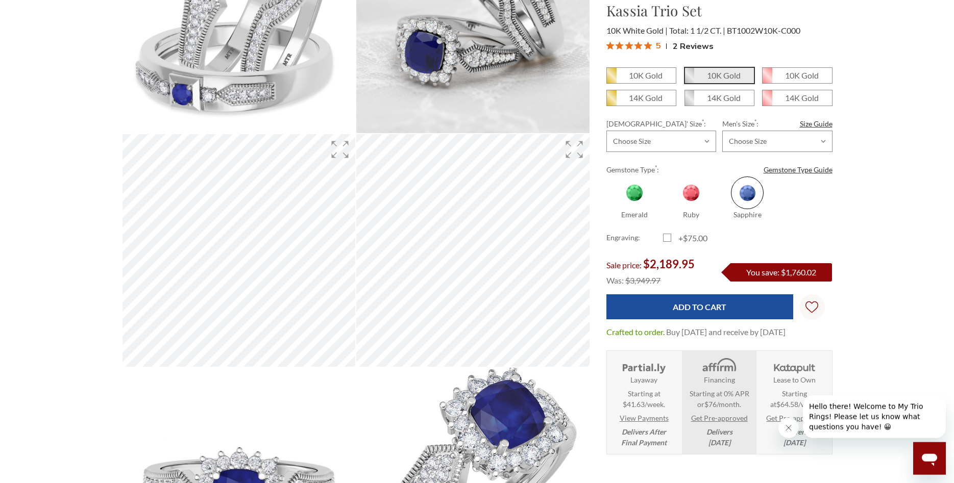
scroll to position [156, 0]
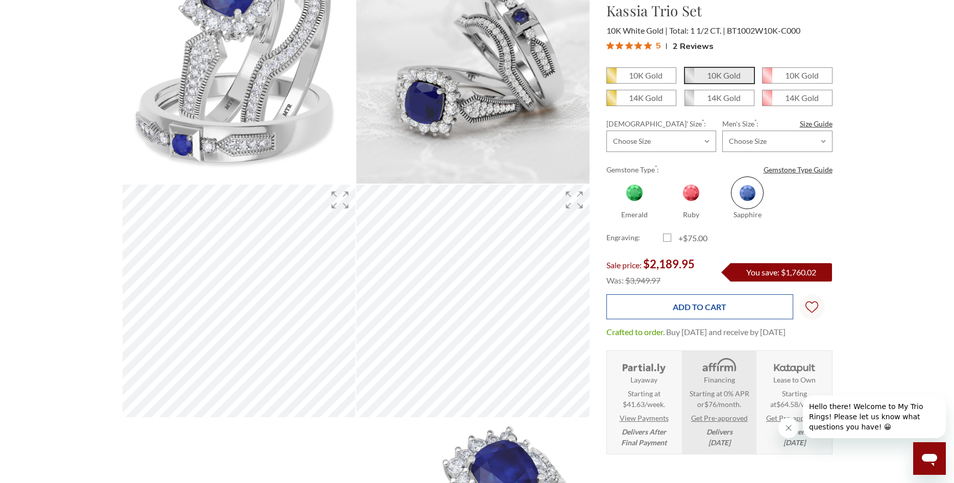
click at [711, 315] on input "Add to Cart" at bounding box center [699, 306] width 187 height 25
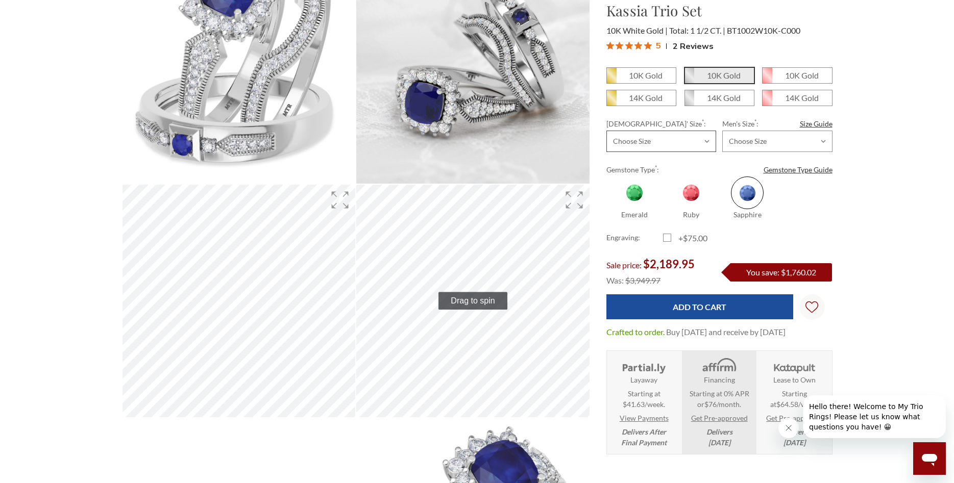
click at [606, 131] on select "Choose Size 3.00 3.25 3.50 3.75 4.00 4.25 4.50 4.75 5.00 5.25 5.50 5.75 6.00 6.…" at bounding box center [661, 141] width 110 height 21
select select "18427622"
click option "8.50" at bounding box center [0, 0] width 0 height 0
click at [722, 131] on select "Choose Size 6.00 6.25 6.50 6.75 7.00 7.25 7.50 7.75 8.00 8.25 8.50 8.75 9.00 9.…" at bounding box center [777, 141] width 110 height 21
select select "18427682"
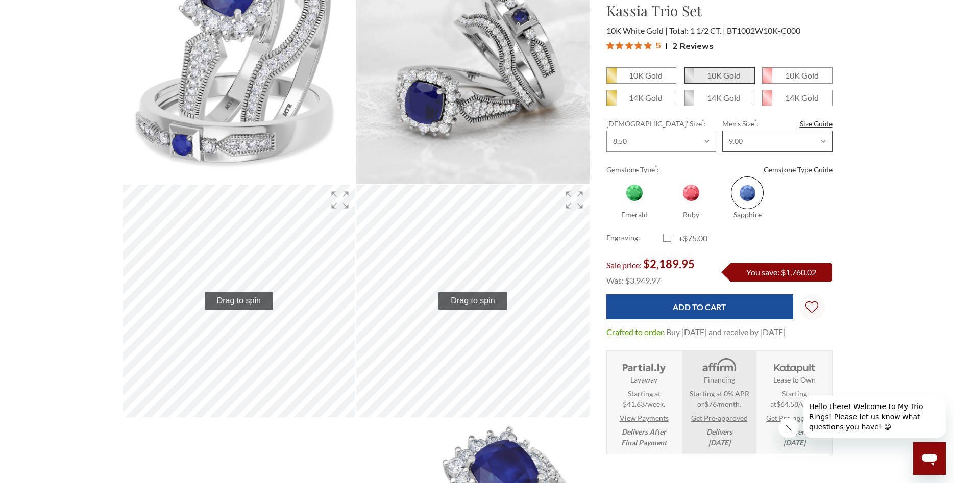
click option "9.00" at bounding box center [0, 0] width 0 height 0
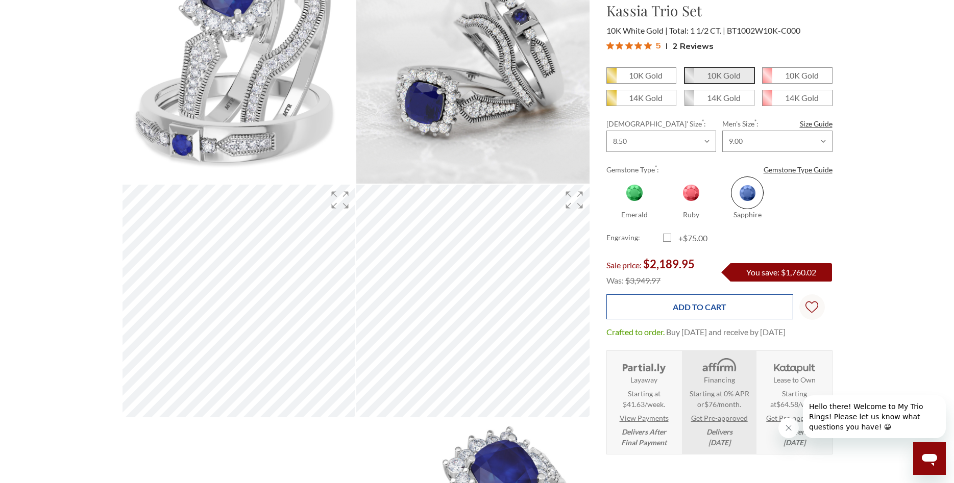
click at [670, 304] on input "Add to Cart" at bounding box center [699, 306] width 187 height 25
type input "Add to Cart"
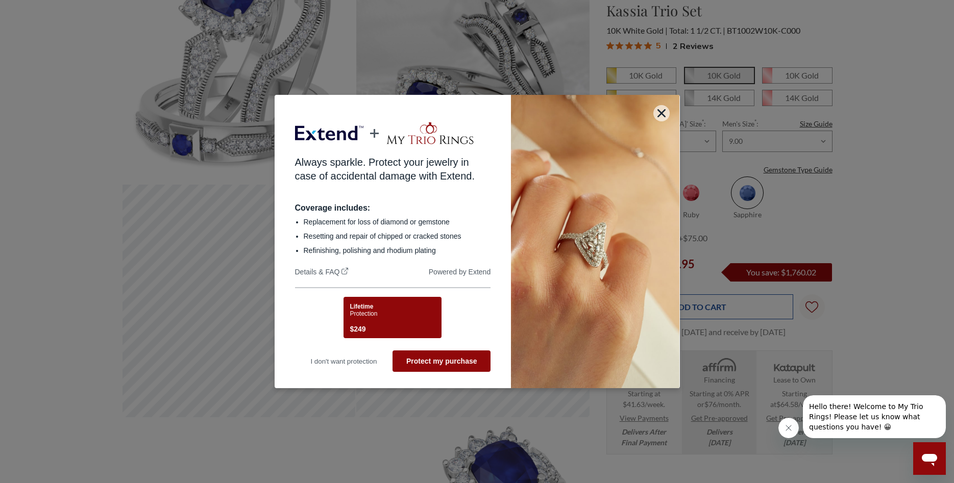
scroll to position [0, 0]
click at [379, 318] on div "Lifetime Protection $249" at bounding box center [391, 319] width 83 height 32
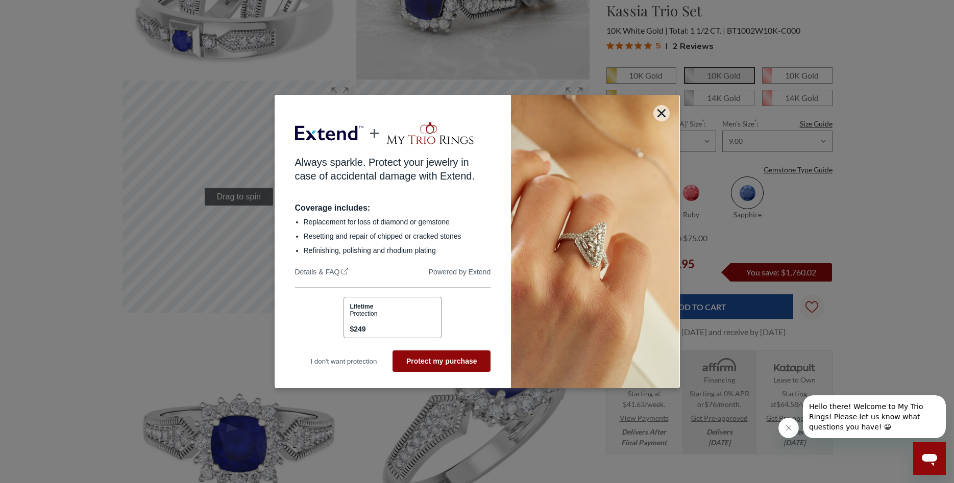
scroll to position [156, 0]
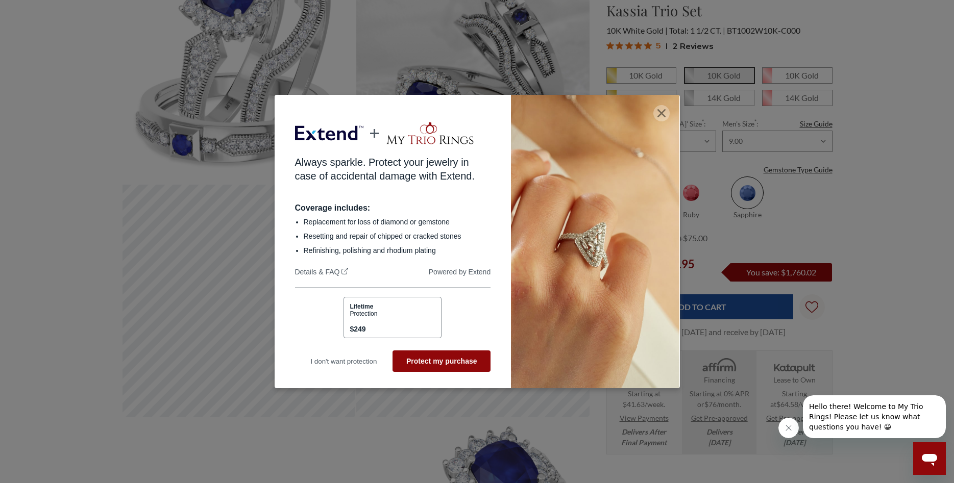
click at [662, 114] on icon "button" at bounding box center [661, 113] width 8 height 8
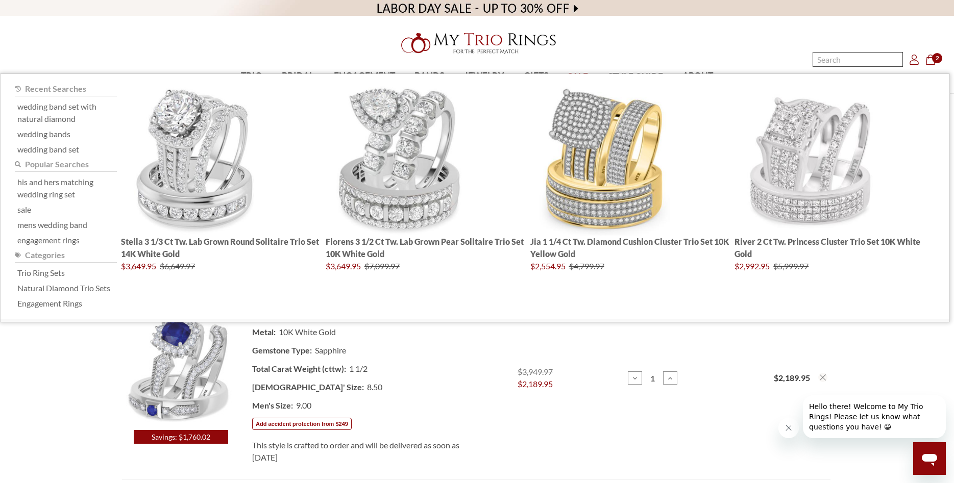
click at [820, 59] on input "Search" at bounding box center [857, 59] width 90 height 15
click at [932, 61] on icon "Cart Cart" at bounding box center [930, 60] width 10 height 10
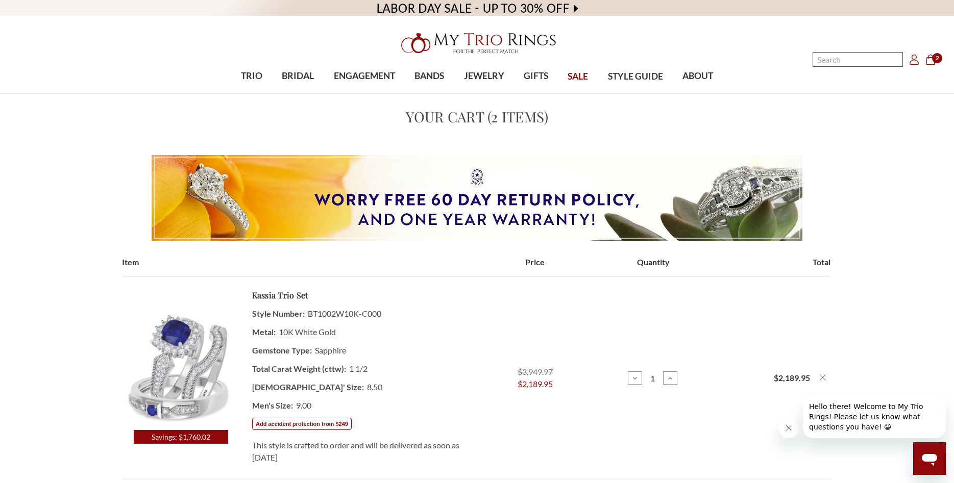
click at [842, 63] on input "Search" at bounding box center [857, 59] width 90 height 15
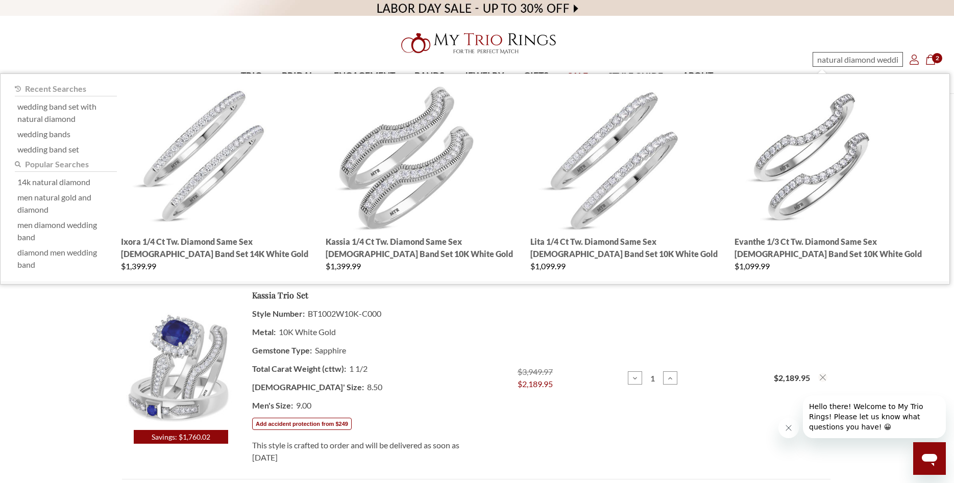
scroll to position [0, 2]
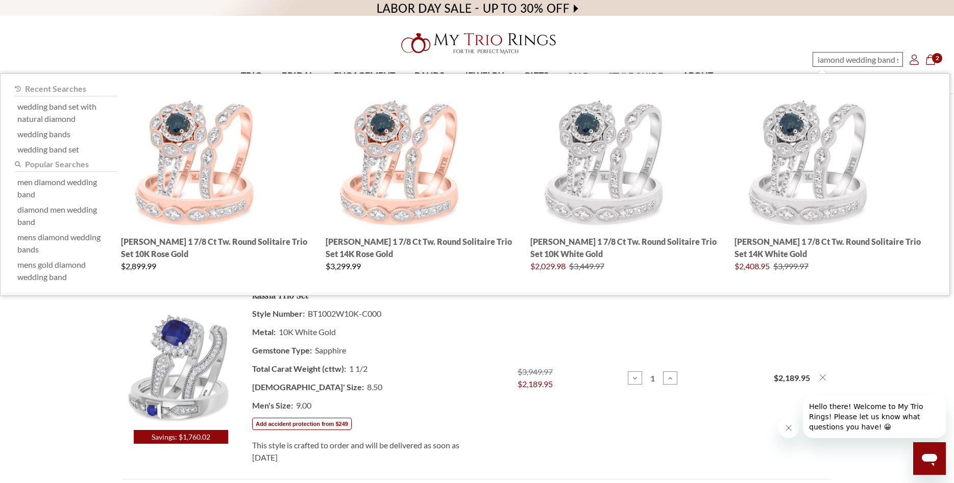
type input "natural diamond wedding band set"
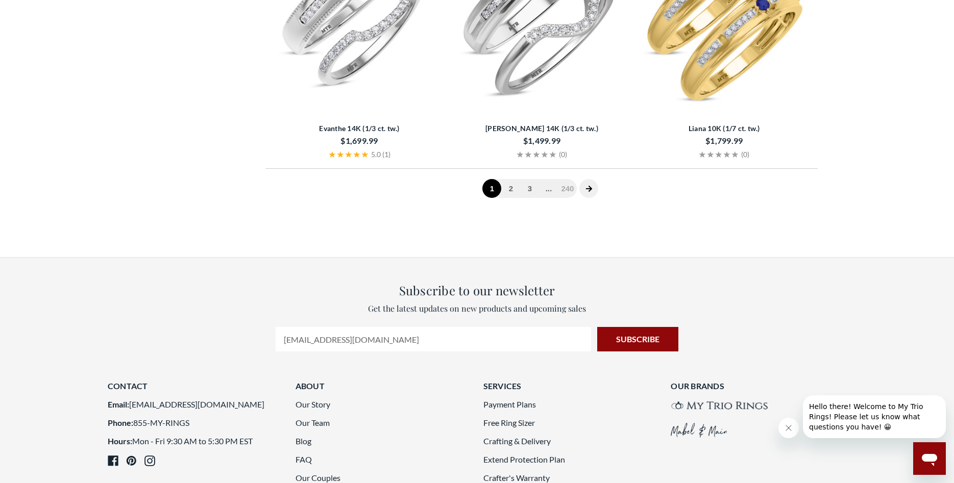
scroll to position [2343, 0]
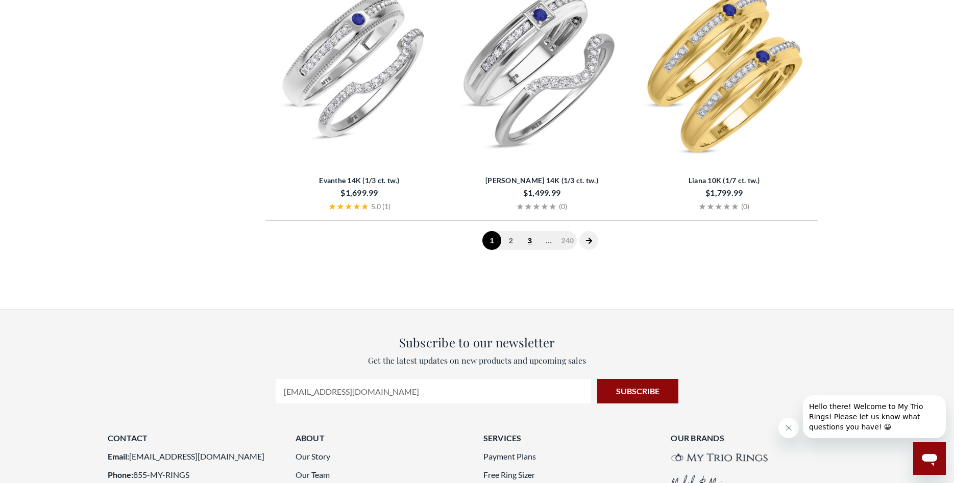
click at [529, 240] on link "3" at bounding box center [529, 240] width 19 height 19
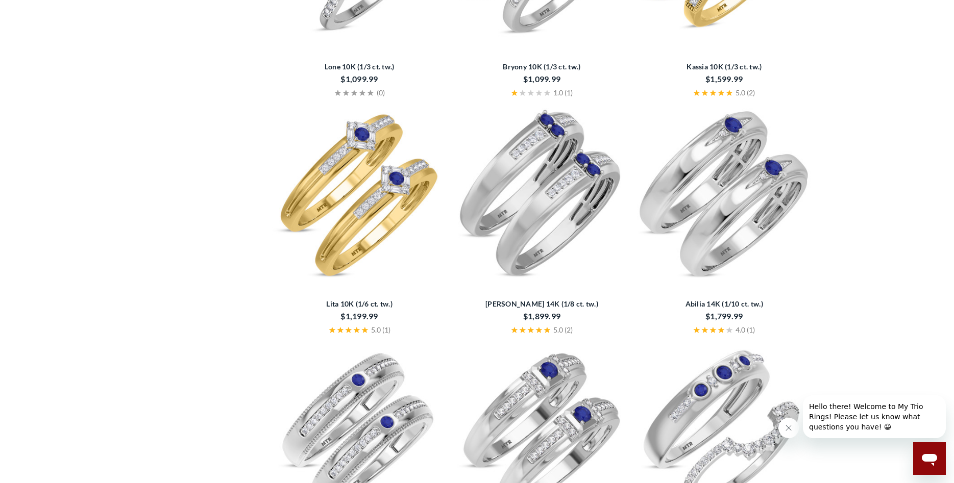
scroll to position [2190, 0]
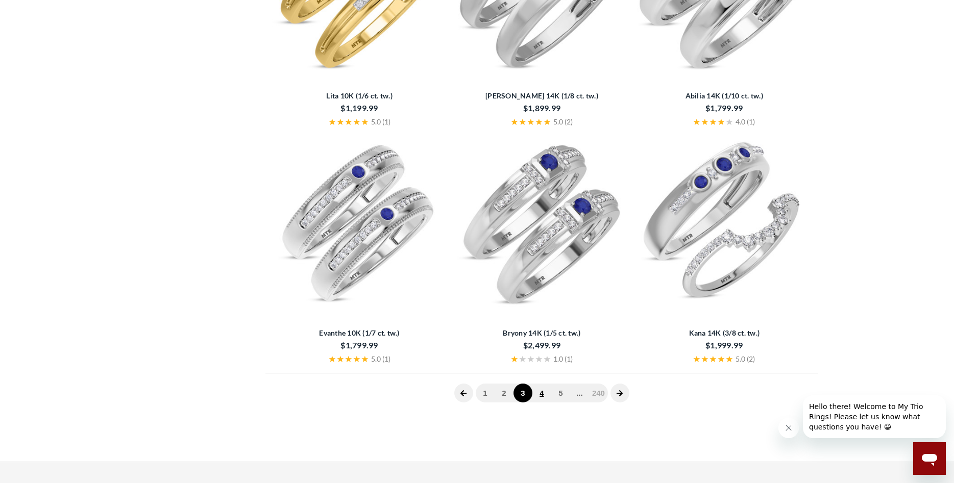
click at [541, 393] on link "4" at bounding box center [541, 393] width 19 height 19
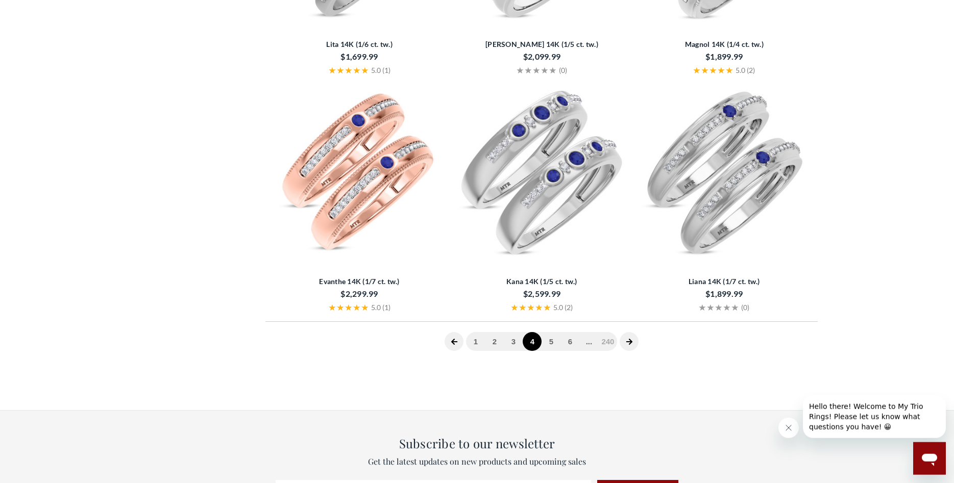
scroll to position [2242, 0]
click at [552, 343] on link "5" at bounding box center [550, 341] width 19 height 19
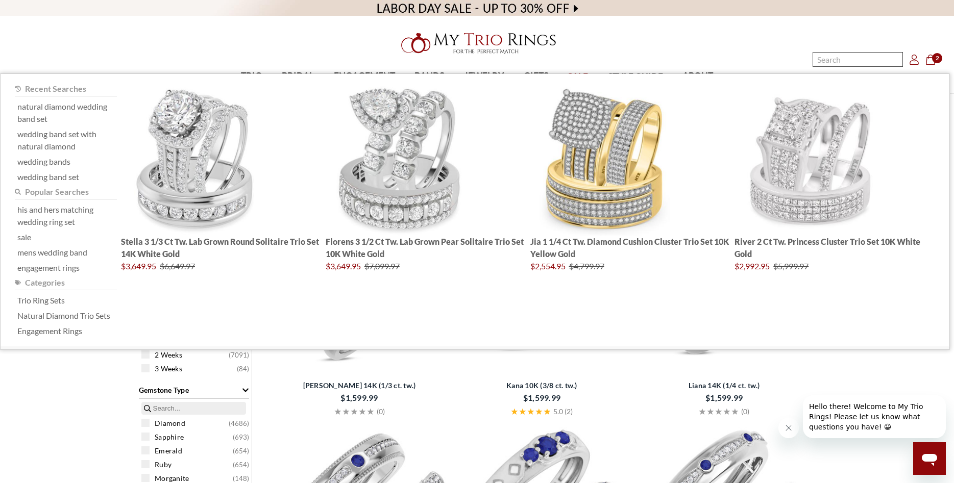
click at [866, 57] on input "Search" at bounding box center [857, 59] width 90 height 15
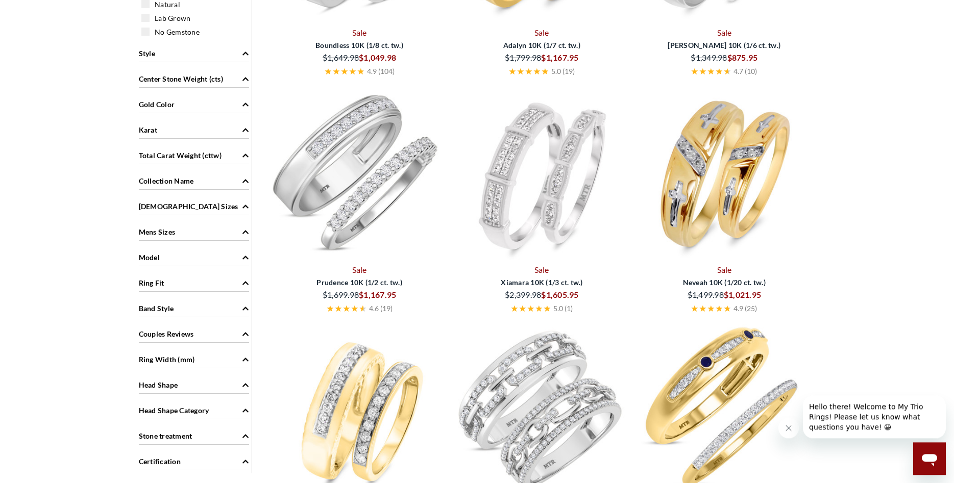
scroll to position [573, 0]
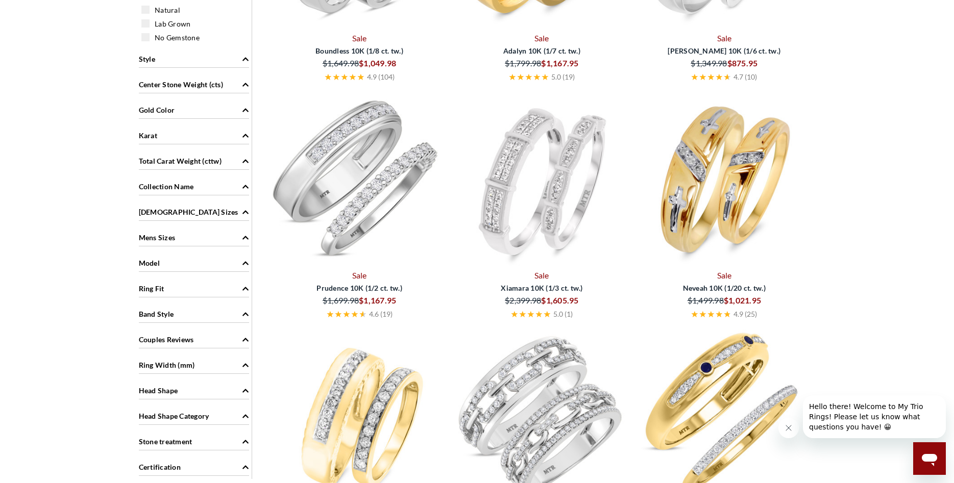
type input "wedding band set"
click at [522, 154] on img at bounding box center [542, 179] width 174 height 174
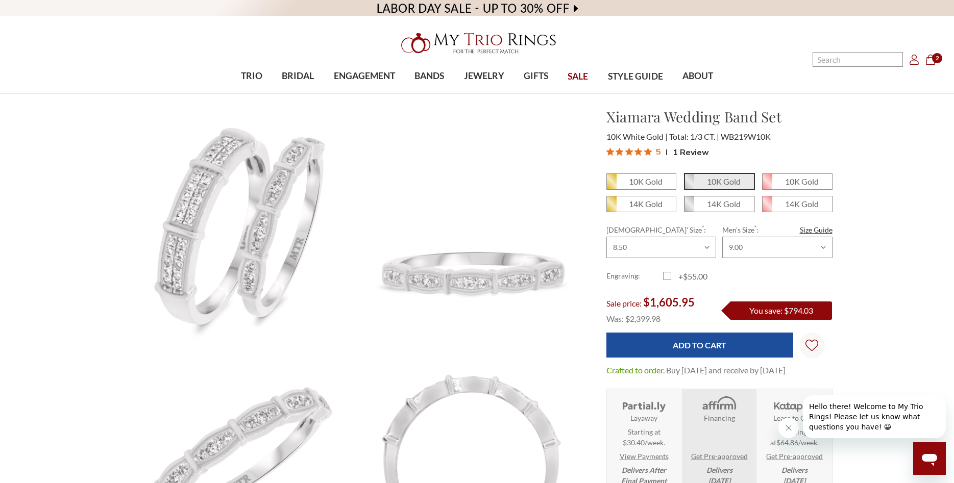
click at [711, 208] on em "14K Gold" at bounding box center [724, 204] width 34 height 10
click at [689, 208] on input "14K Gold" at bounding box center [688, 208] width 1 height 1
radio input "true"
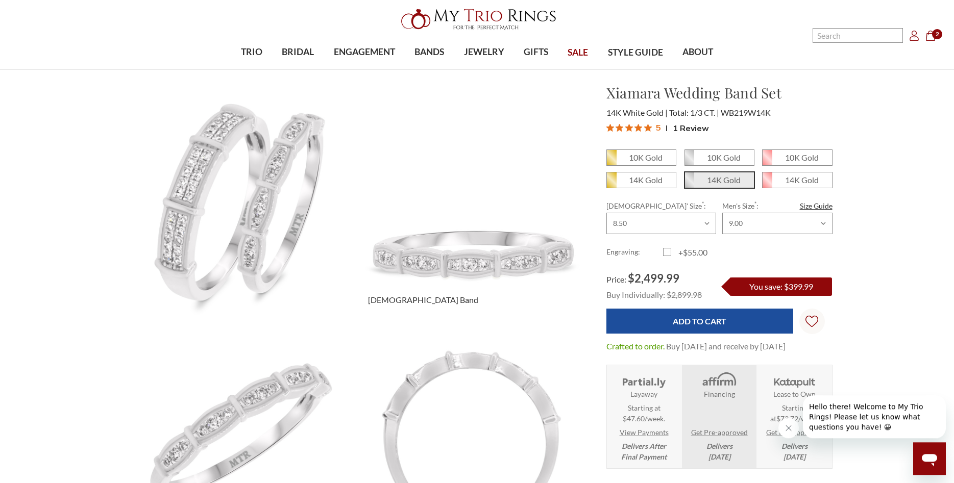
scroll to position [52, 0]
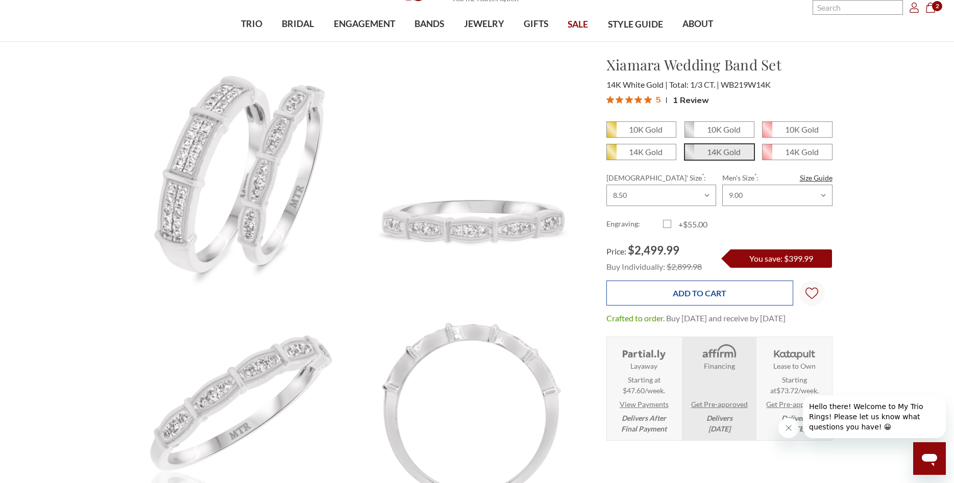
click at [679, 294] on input "Add to Cart" at bounding box center [699, 293] width 187 height 25
type input "Add to Cart"
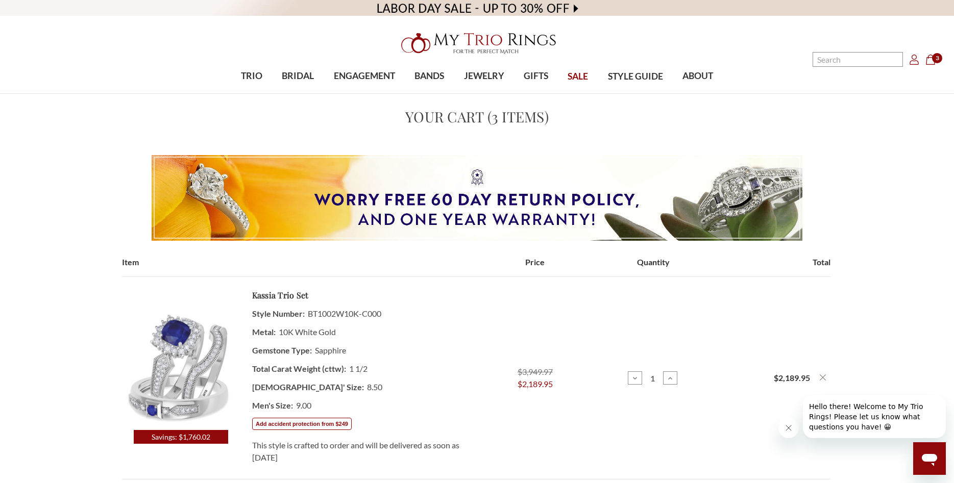
click at [932, 72] on nav "Search Search Search Account Account Cart Cart 3" at bounding box center [828, 47] width 238 height 94
click at [937, 58] on span "3" at bounding box center [937, 58] width 10 height 10
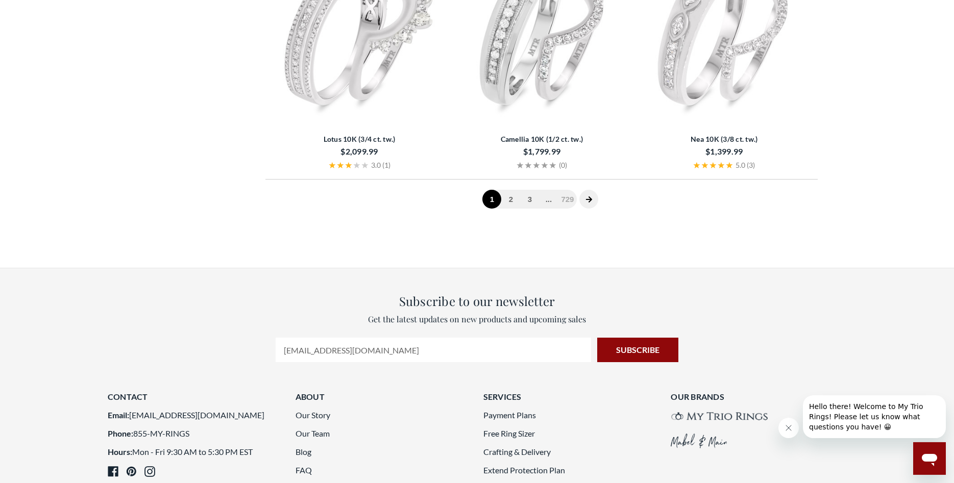
scroll to position [2290, 0]
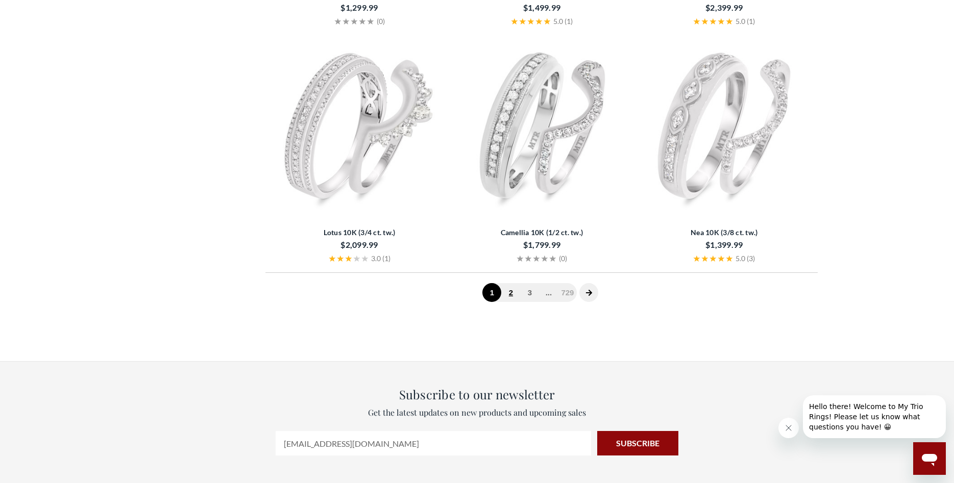
click at [511, 295] on link "2" at bounding box center [510, 292] width 19 height 19
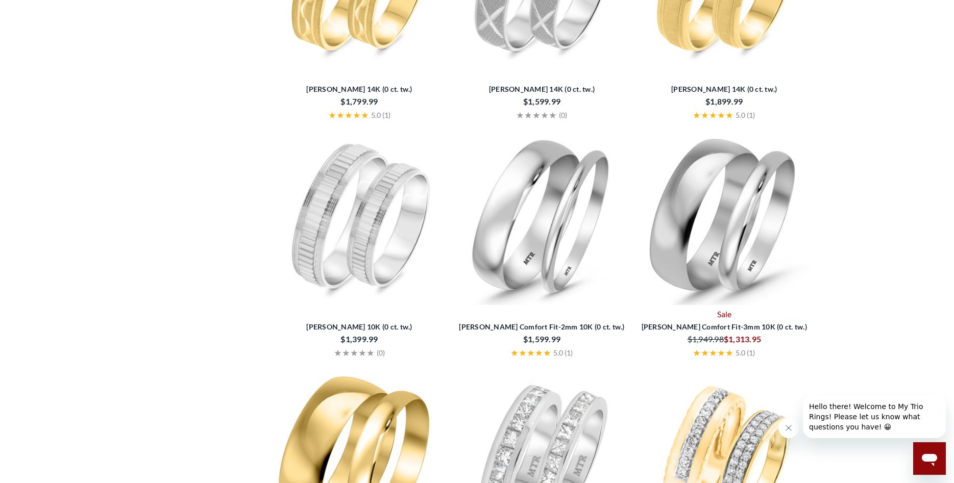
scroll to position [1930, 0]
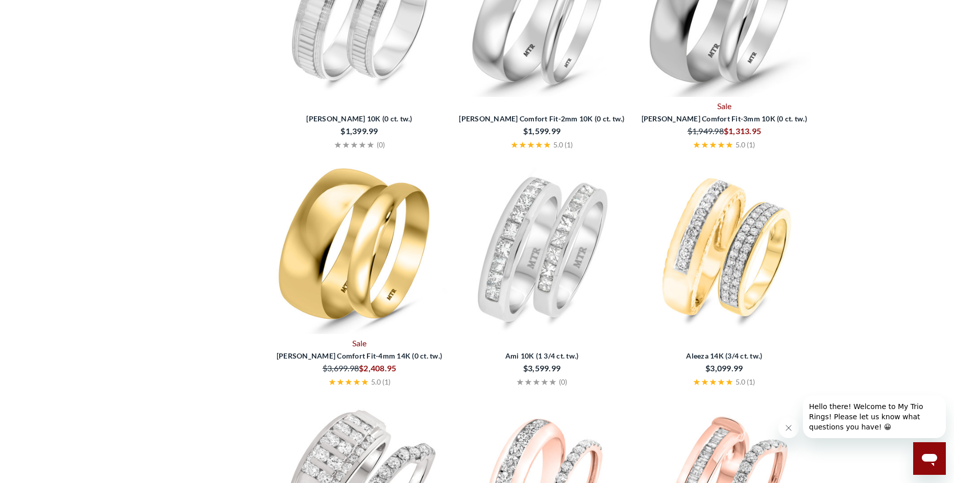
click at [512, 245] on img at bounding box center [542, 247] width 174 height 174
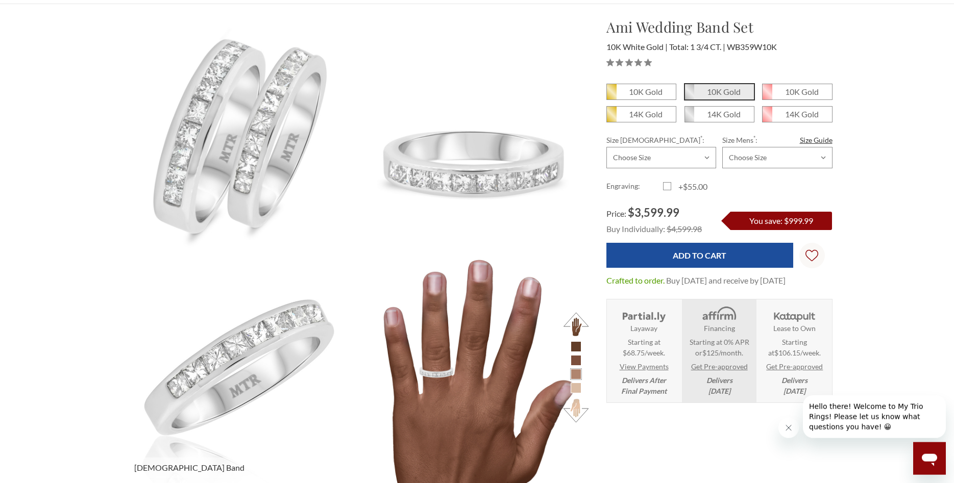
scroll to position [104, 0]
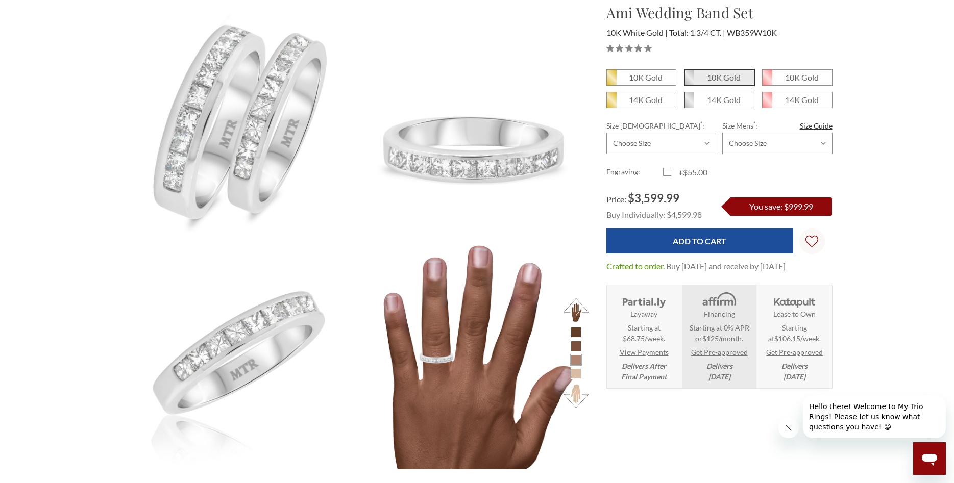
click at [711, 101] on em "14K Gold" at bounding box center [724, 100] width 34 height 10
click at [689, 104] on input "14K Gold" at bounding box center [688, 104] width 1 height 1
radio input "true"
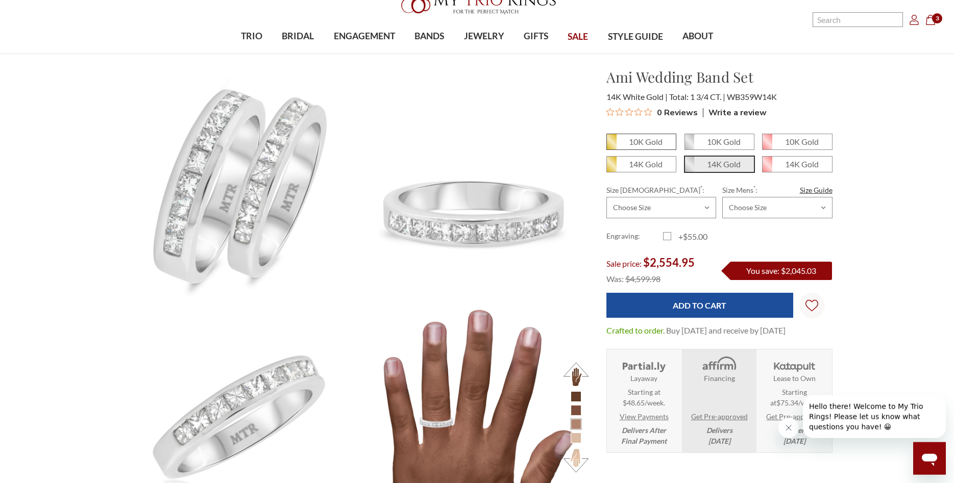
scroll to position [52, 0]
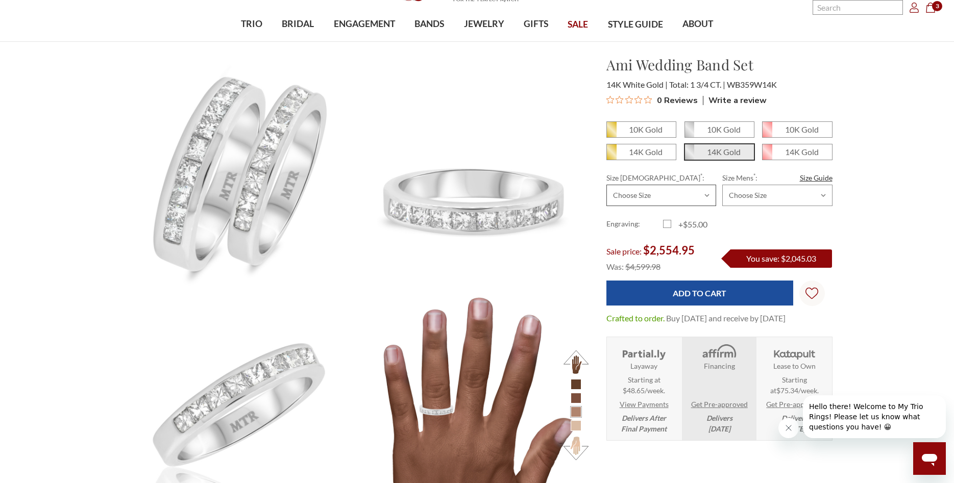
click at [606, 185] on select "Choose Size 3.00 3.25 3.50 3.75 4.00 4.25 4.50 4.75 5.00 5.25 5.50 5.75 6.00 6.…" at bounding box center [661, 195] width 110 height 21
select select "3318433"
click option "8.50" at bounding box center [0, 0] width 0 height 0
click at [722, 185] on select "Choose Size 6.00 6.25 6.50 6.75 7.00 7.25 7.50 7.75 8.00 8.25 8.50 8.75 9.00 9.…" at bounding box center [777, 195] width 110 height 21
select select "3318467"
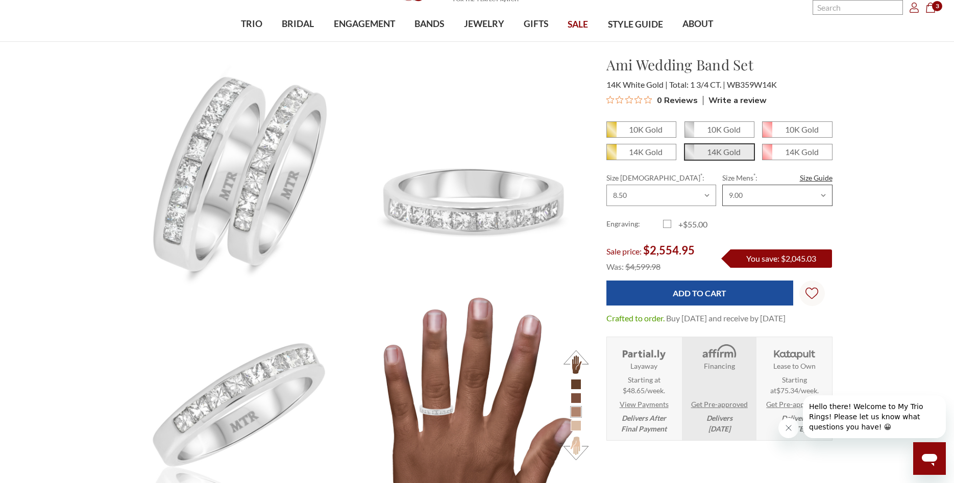
click option "9.00" at bounding box center [0, 0] width 0 height 0
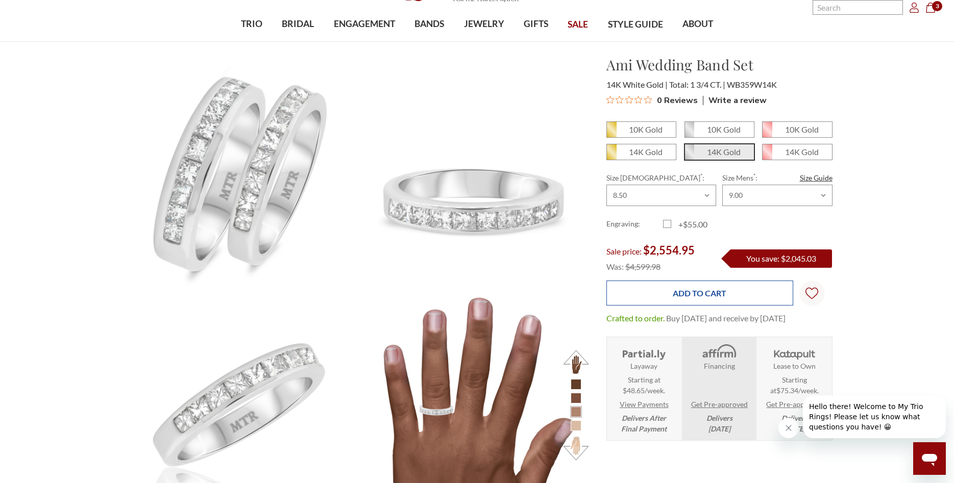
click at [686, 298] on input "Add to Cart" at bounding box center [699, 293] width 187 height 25
type input "Add to Cart"
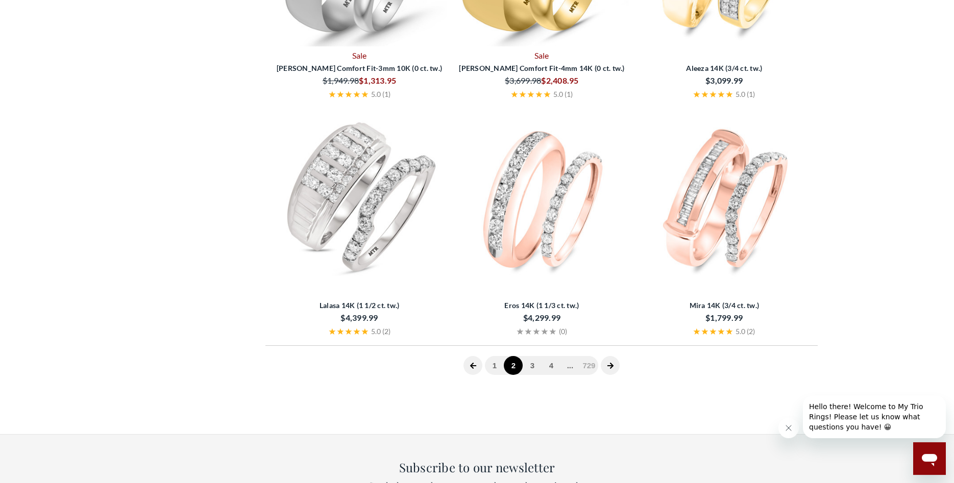
scroll to position [2242, 0]
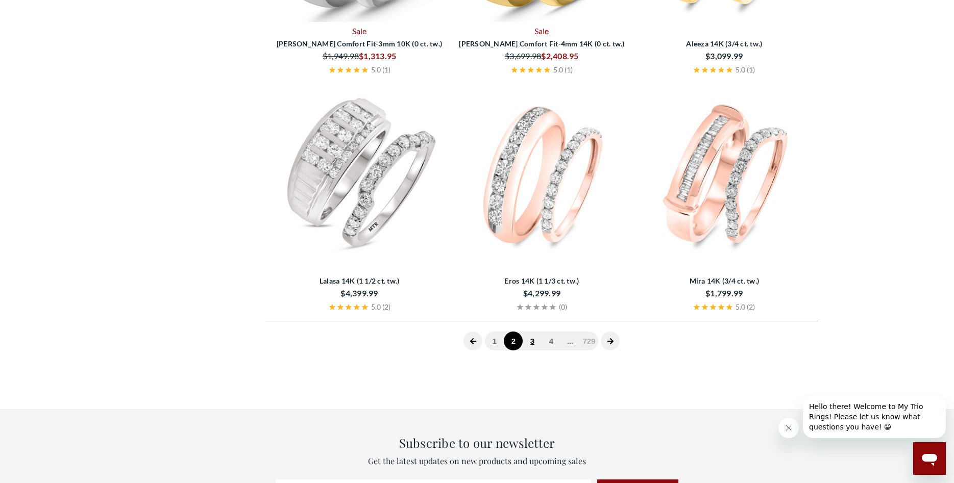
click at [532, 344] on link "3" at bounding box center [532, 341] width 19 height 19
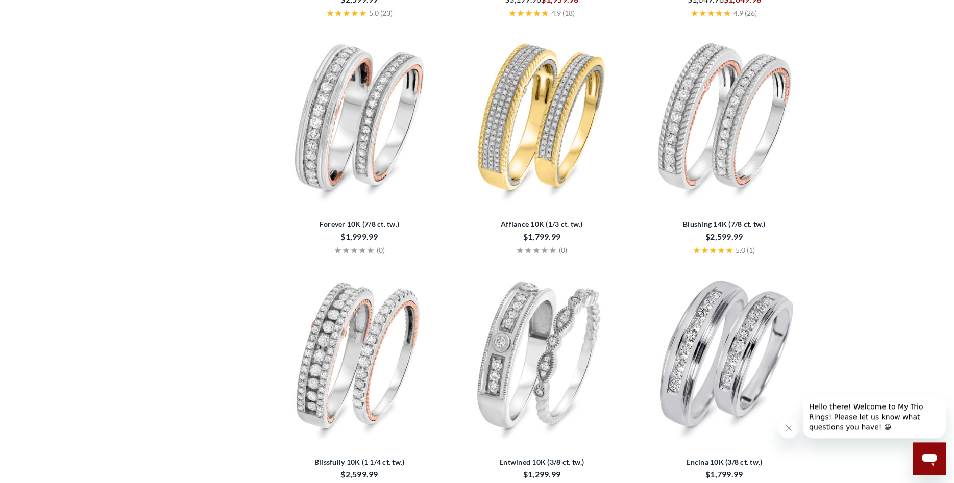
scroll to position [1617, 0]
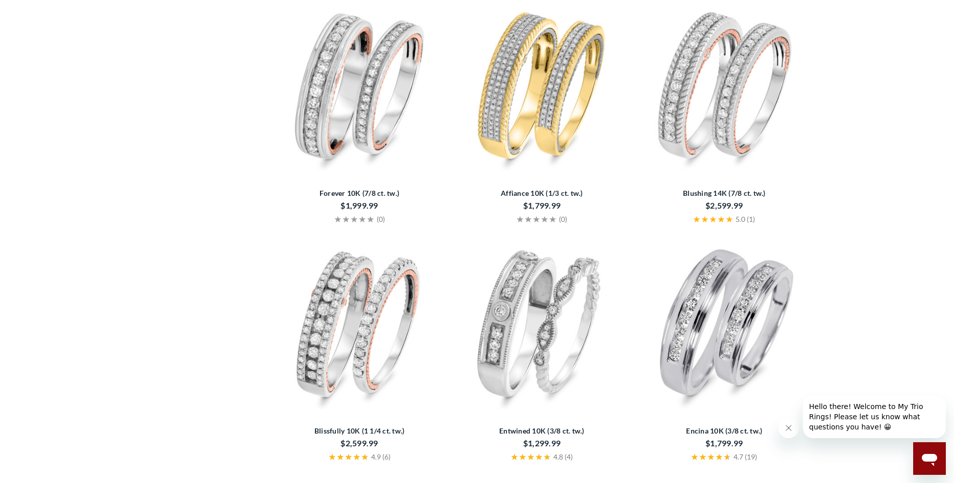
click at [727, 87] on img at bounding box center [724, 84] width 174 height 174
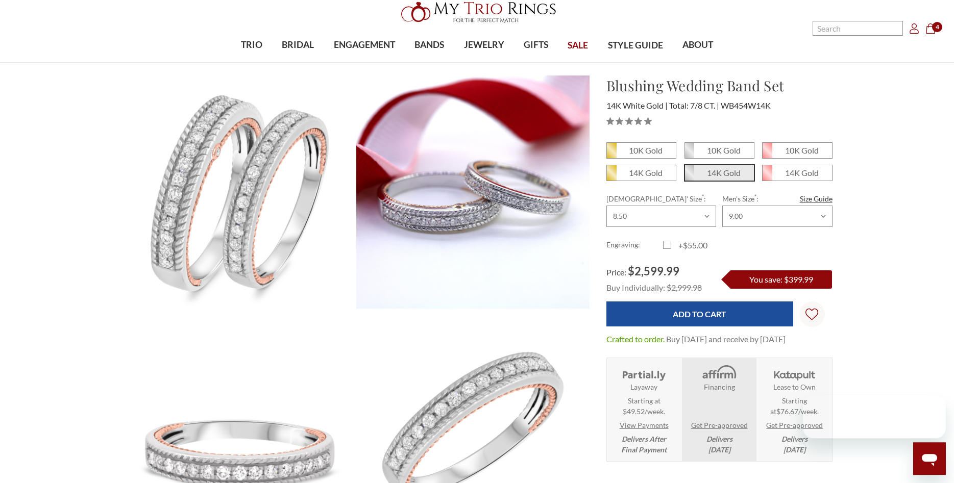
scroll to position [52, 0]
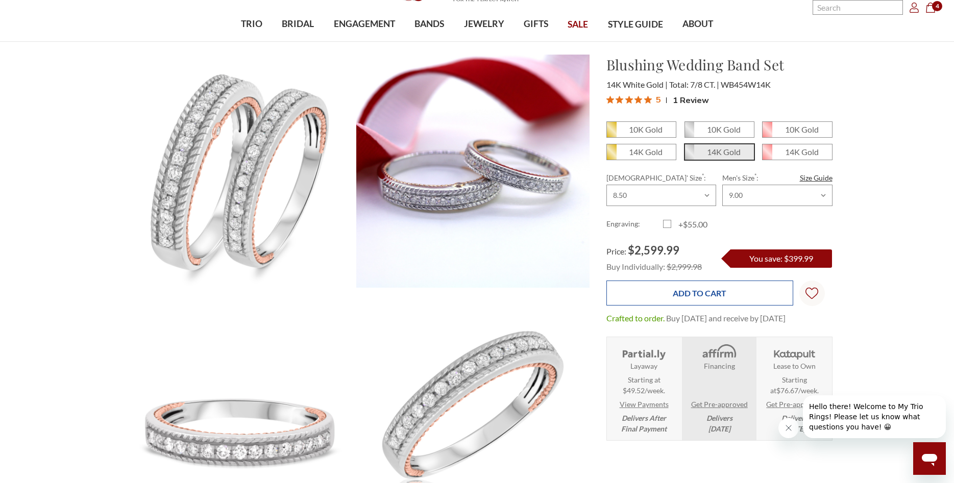
click at [703, 294] on input "Add to Cart" at bounding box center [699, 293] width 187 height 25
type input "Add to Cart"
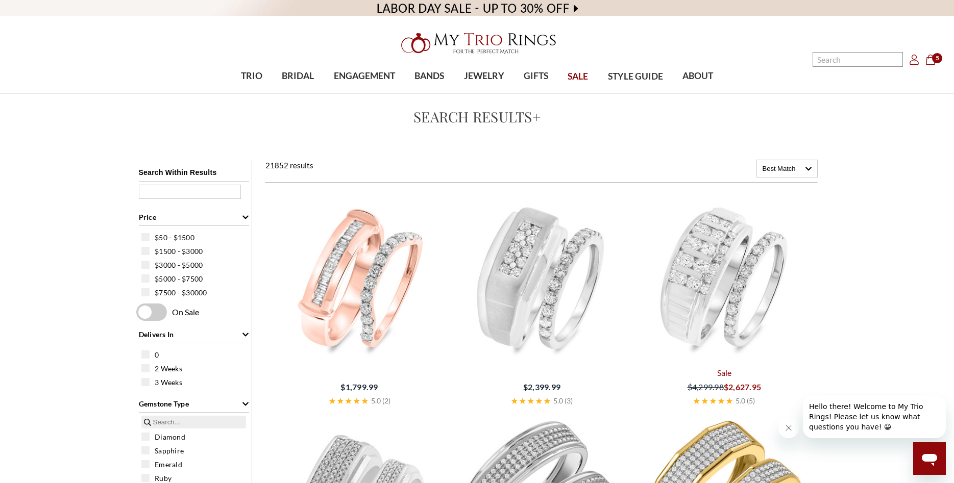
click at [915, 60] on icon "Account Account" at bounding box center [914, 60] width 10 height 10
